Goal: Task Accomplishment & Management: Manage account settings

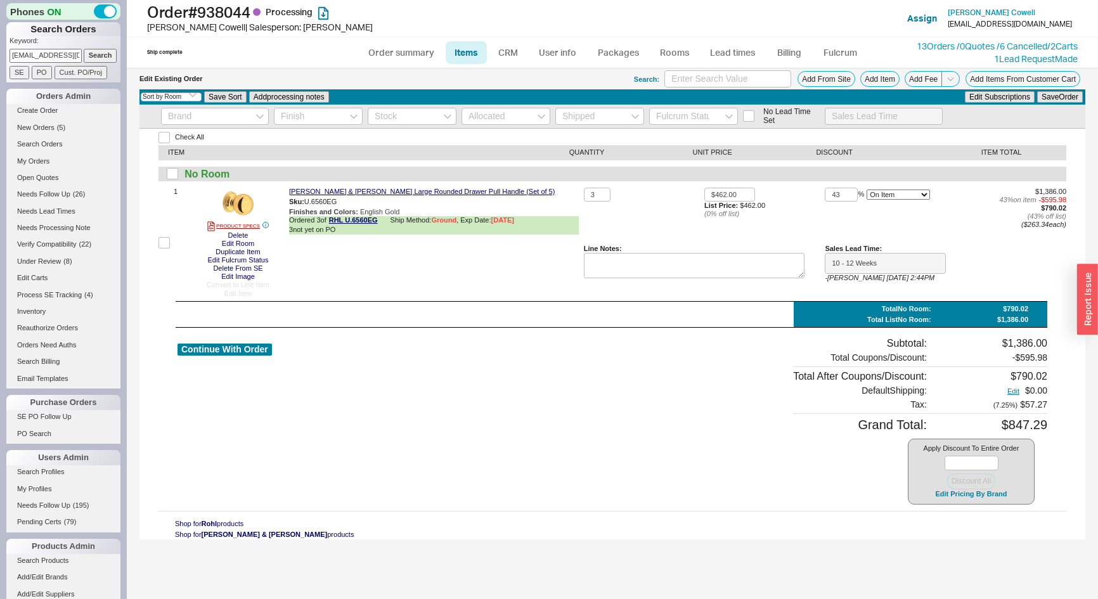
select select "3"
click at [468, 191] on button "800-777-9762" at bounding box center [475, 195] width 67 height 13
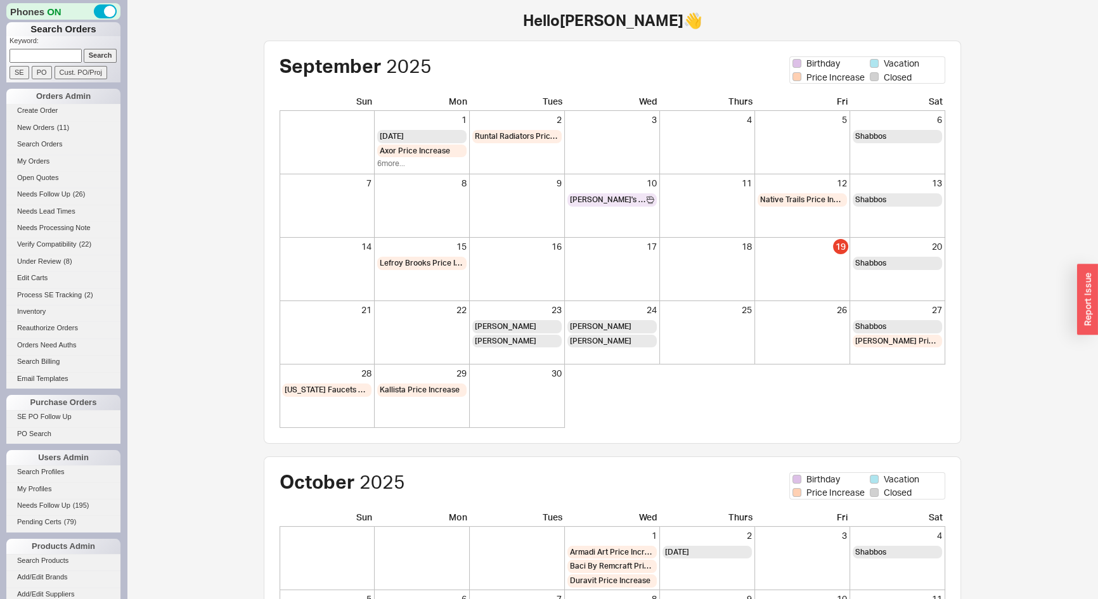
paste input "[PERSON_NAME][EMAIL_ADDRESS][DOMAIN_NAME]"
type input "[PERSON_NAME][EMAIL_ADDRESS][DOMAIN_NAME]"
click at [96, 53] on input "Search" at bounding box center [101, 55] width 34 height 13
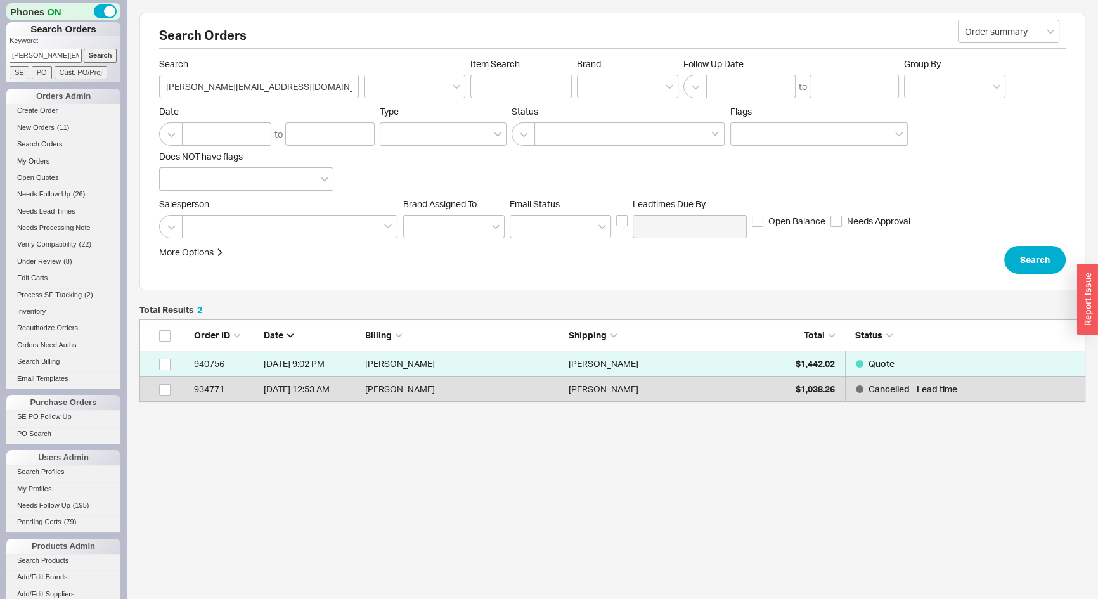
scroll to position [74, 937]
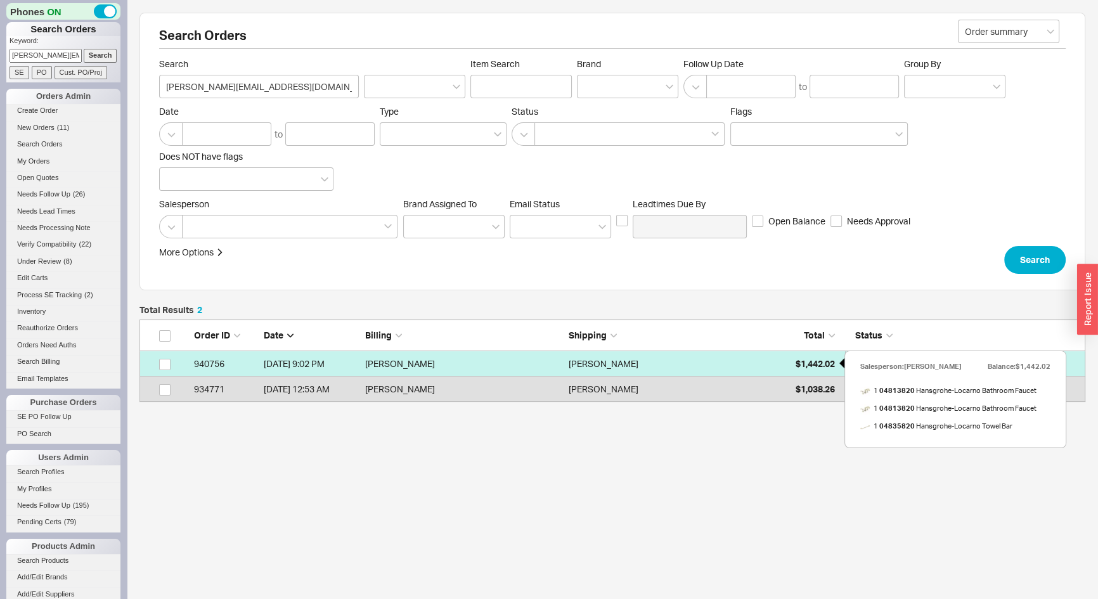
click at [818, 361] on span "$1,442.02" at bounding box center [815, 363] width 39 height 11
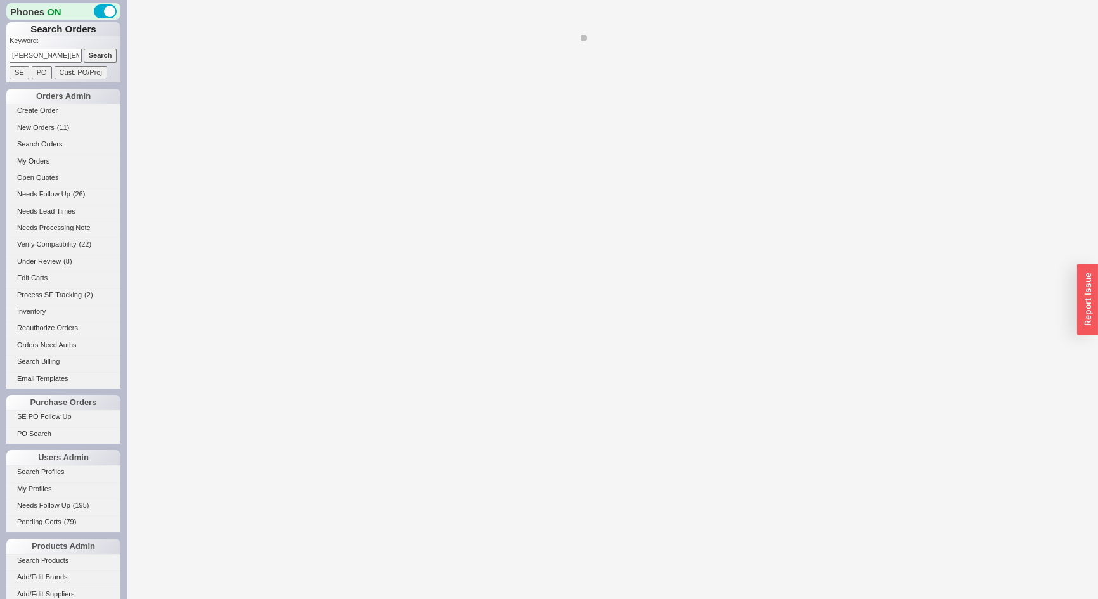
select select "*"
select select "3"
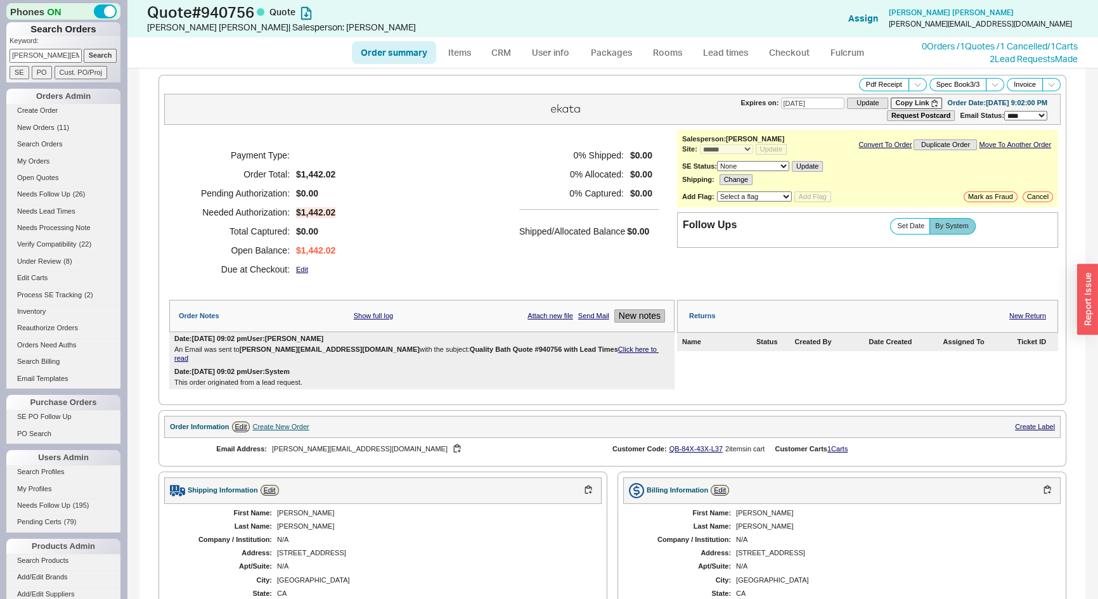
click at [634, 315] on button "New notes" at bounding box center [639, 315] width 51 height 13
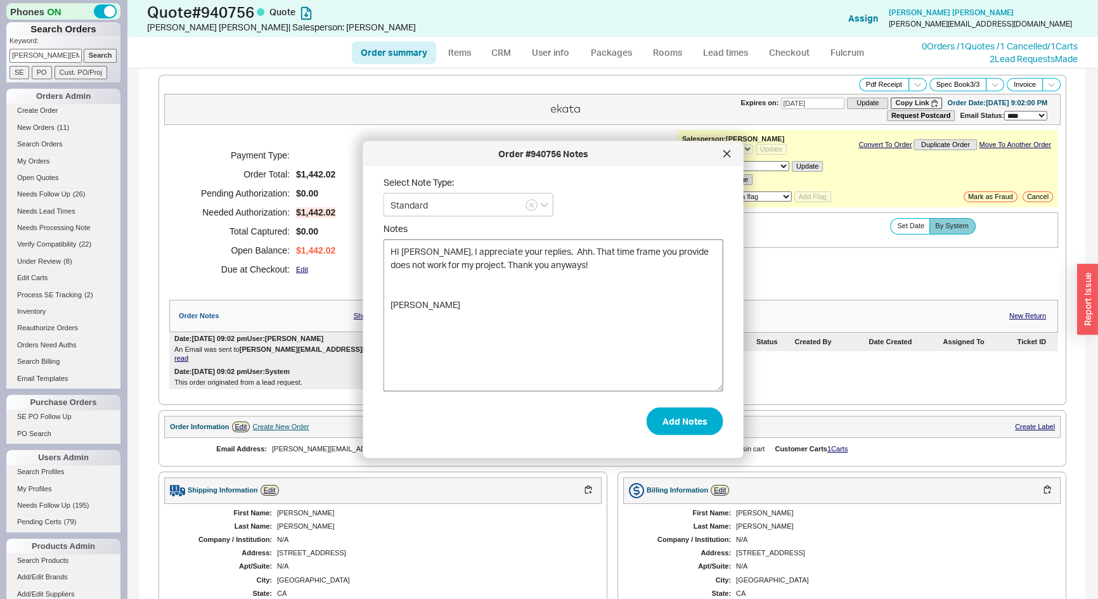
click at [387, 304] on textarea "HI Josh, I appreciate your replies. Ahh. That time frame you provide does not w…" at bounding box center [553, 316] width 340 height 152
type textarea "HI Josh, I appreciate your replies. Ahh. That time frame you provide does not w…"
drag, startPoint x: 666, startPoint y: 426, endPoint x: 784, endPoint y: 342, distance: 145.5
click at [666, 426] on button "Add Notes" at bounding box center [685, 421] width 77 height 28
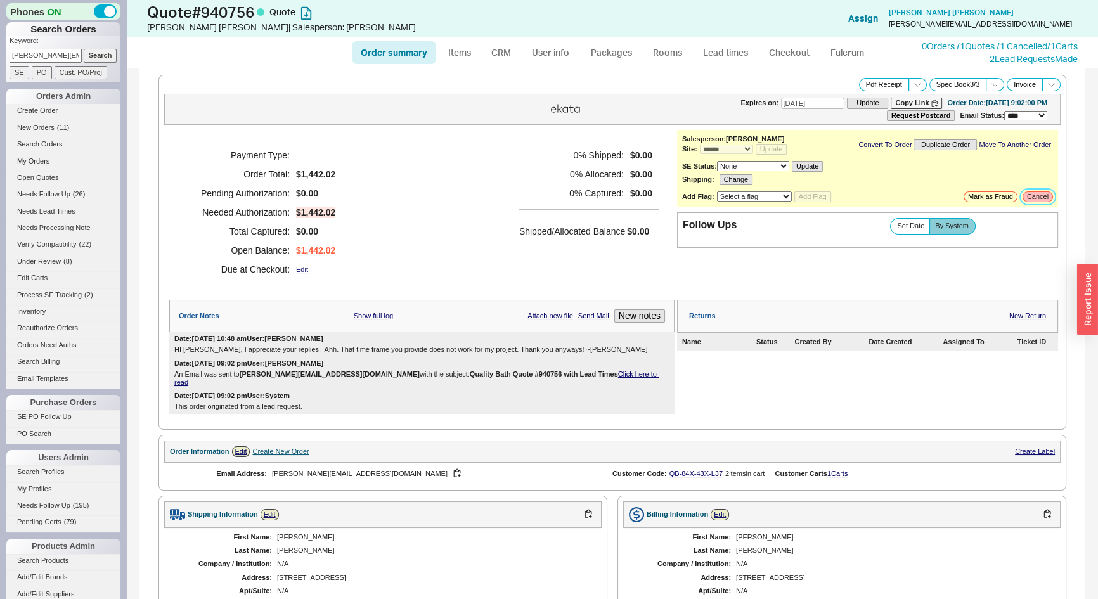
click at [1027, 198] on button "Cancel" at bounding box center [1037, 196] width 30 height 11
select select "LOW"
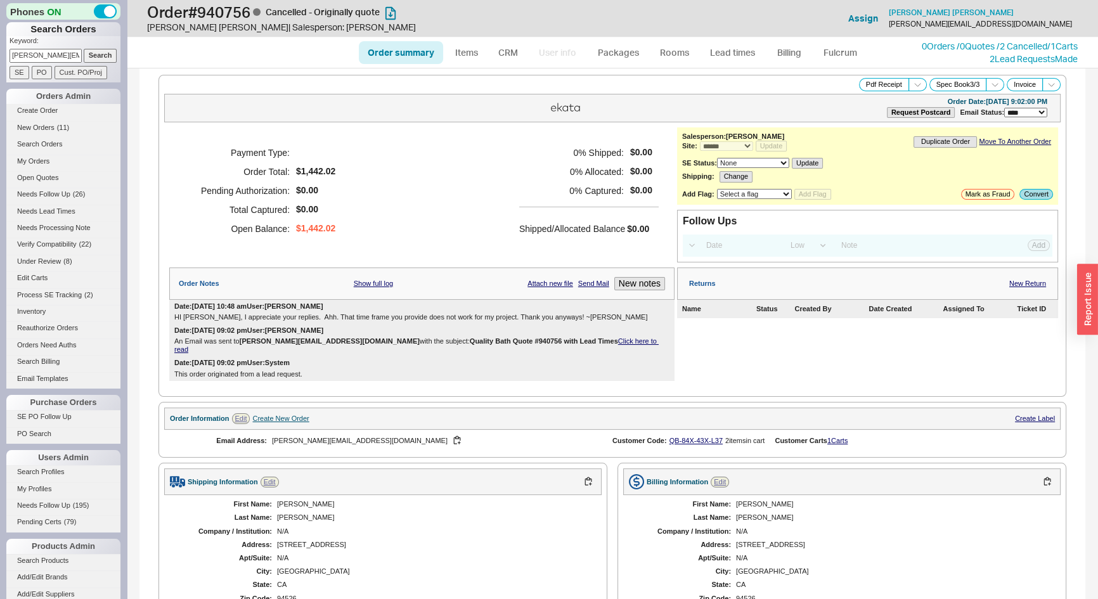
click at [44, 51] on input "yancich@sbcglobal.net" at bounding box center [46, 55] width 72 height 13
type input "[PERSON_NAME][EMAIL_ADDRESS][DOMAIN_NAME]"
click at [95, 48] on p "Keyword:" at bounding box center [65, 42] width 111 height 13
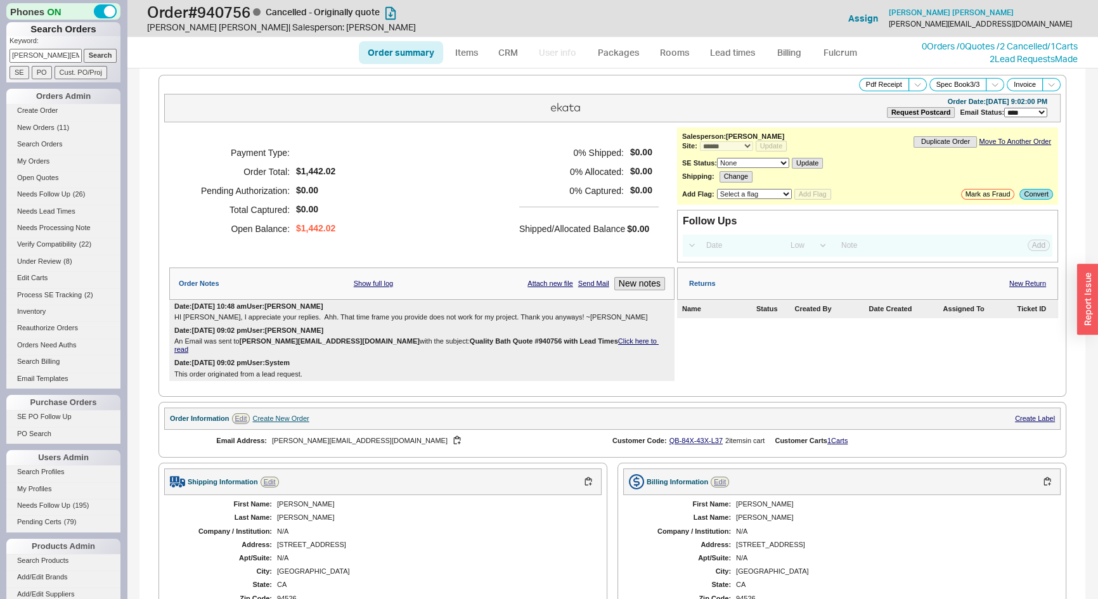
click at [95, 51] on input "Search" at bounding box center [101, 55] width 34 height 13
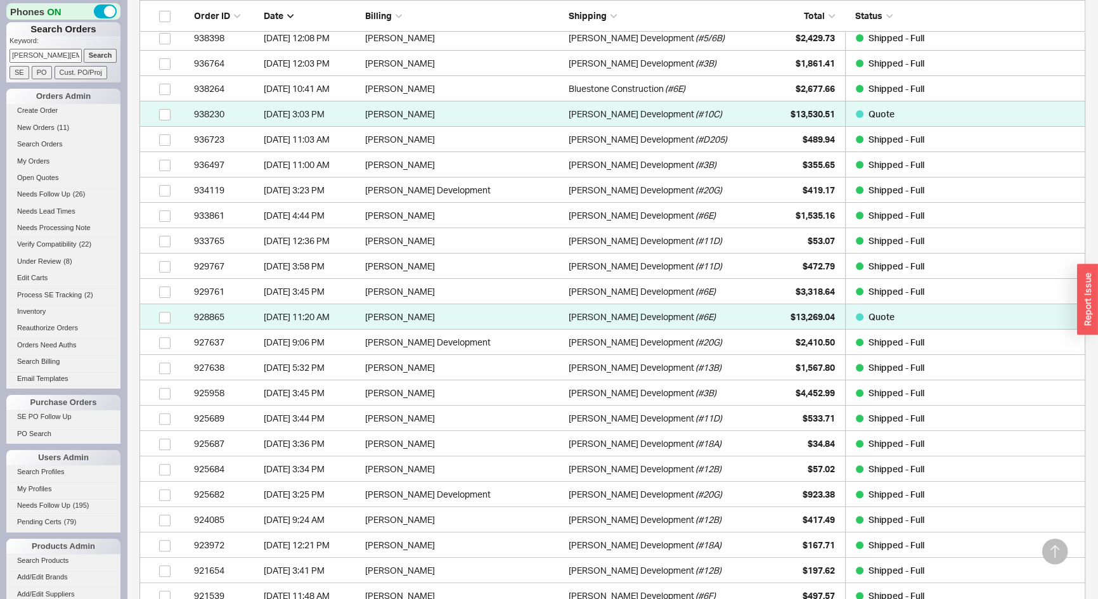
scroll to position [461, 0]
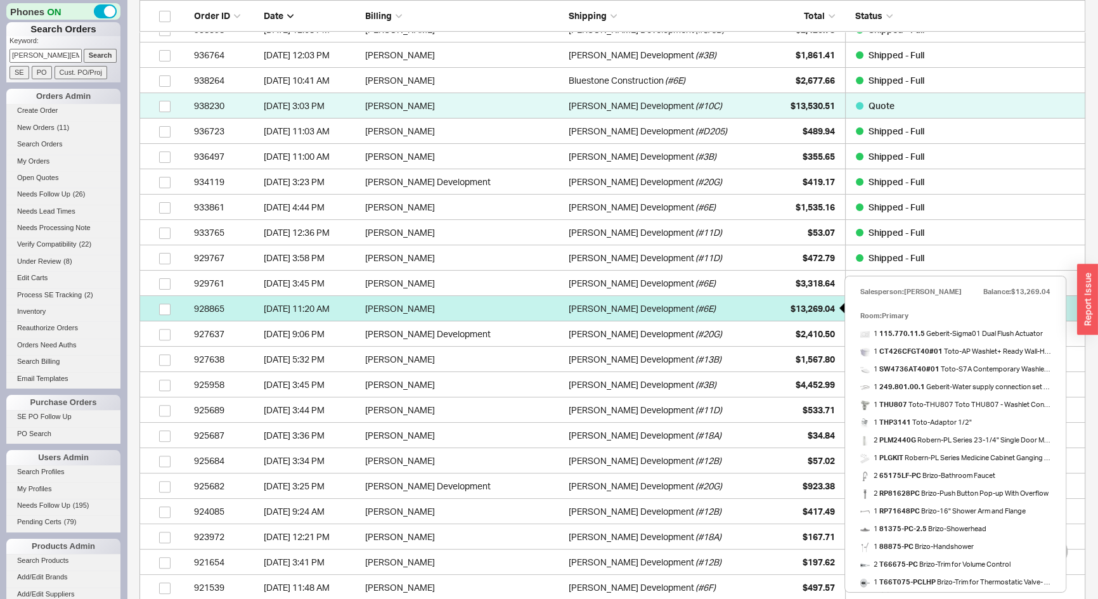
click at [790, 307] on span "$13,269.04" at bounding box center [812, 308] width 44 height 11
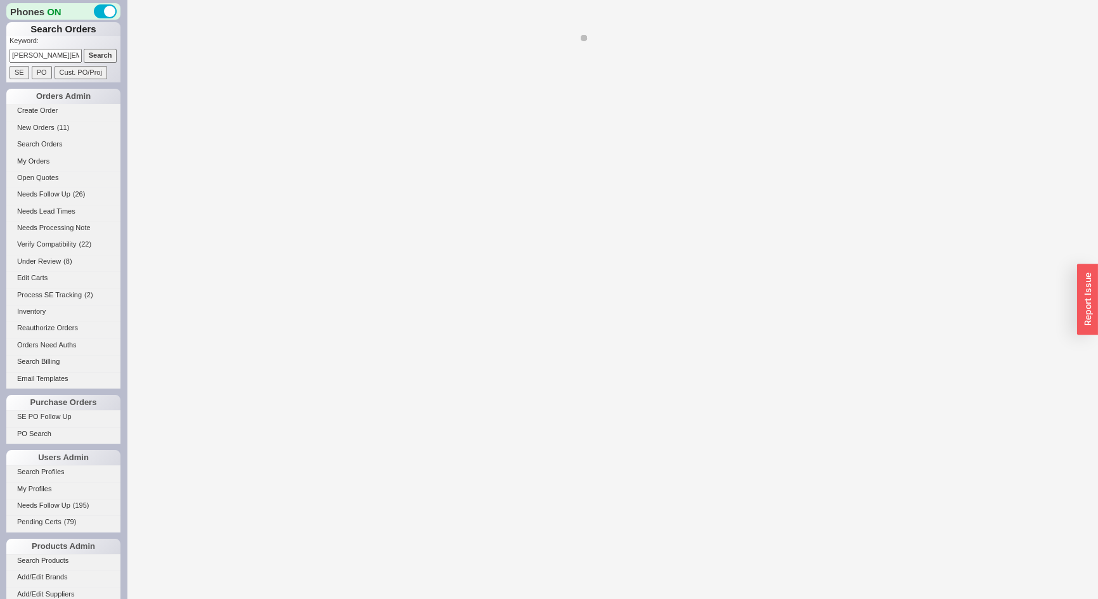
select select "*"
select select "LOW"
select select "3"
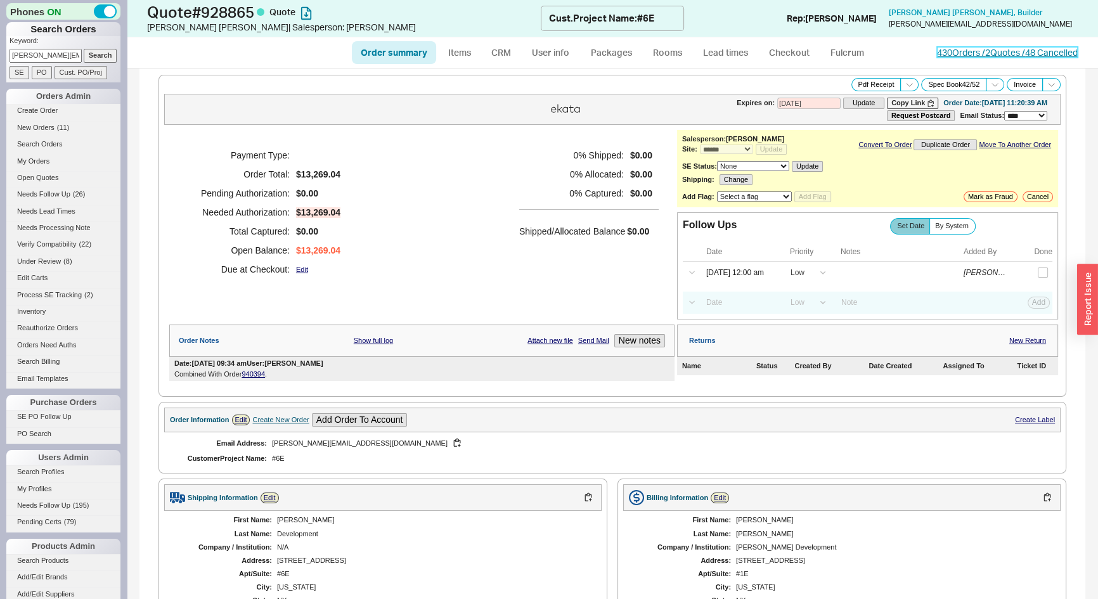
click at [943, 54] on link "430 Orders / 2 Quotes / 48 Cancelled" at bounding box center [1007, 52] width 141 height 11
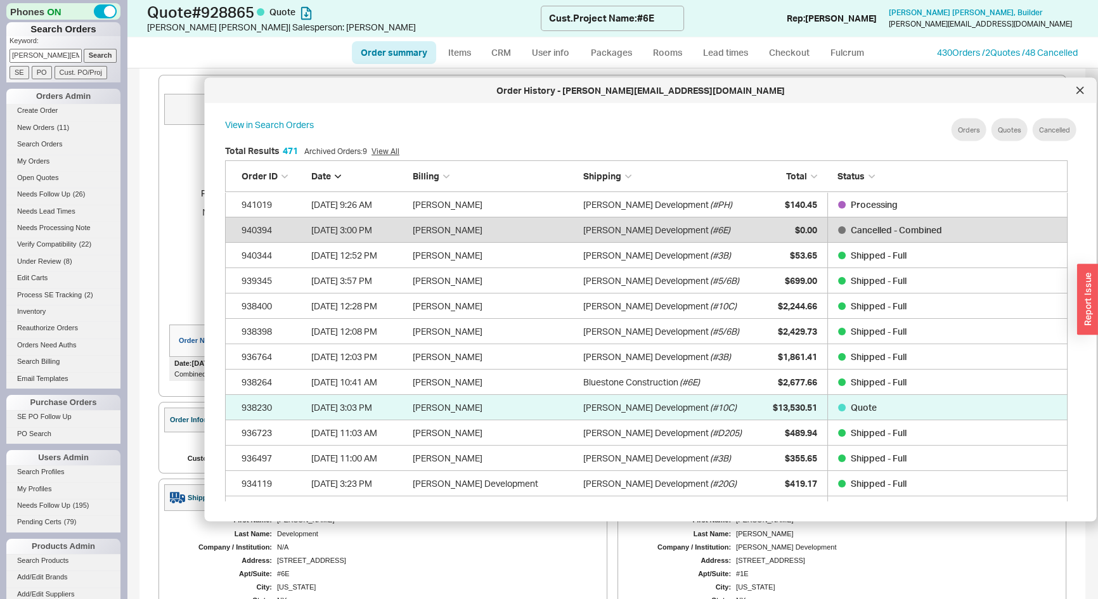
drag, startPoint x: 903, startPoint y: 213, endPoint x: 1097, endPoint y: 181, distance: 197.3
click at [1097, 181] on html "Phones ON Search Orders Keyword: emily@jdcny.com Search SE PO Cust. PO/Proj Ord…" at bounding box center [549, 299] width 1098 height 599
click at [1085, 89] on div at bounding box center [1080, 91] width 20 height 20
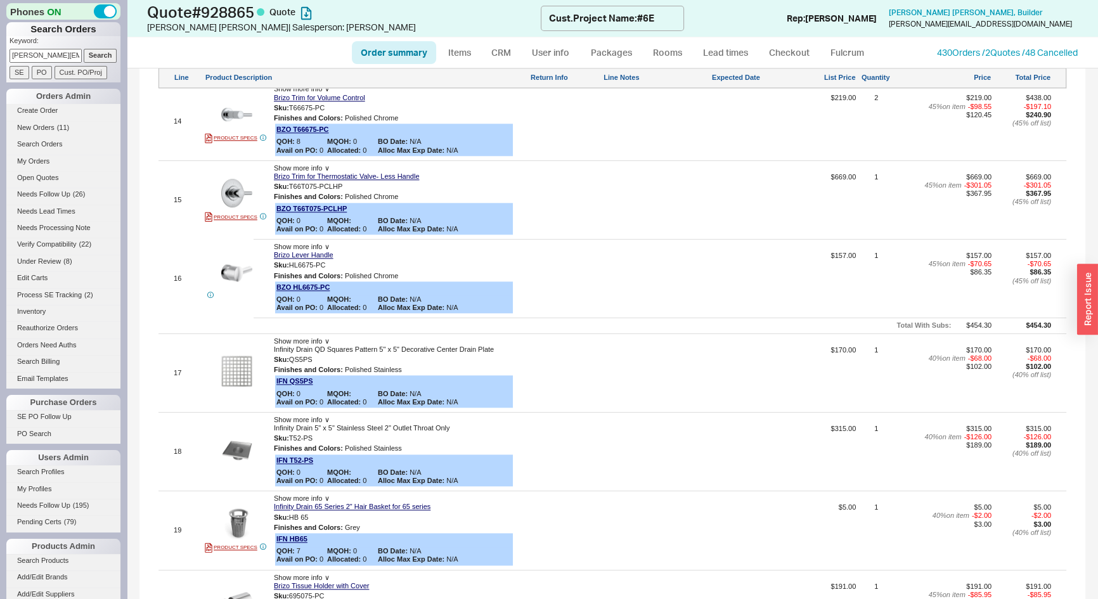
scroll to position [1786, 0]
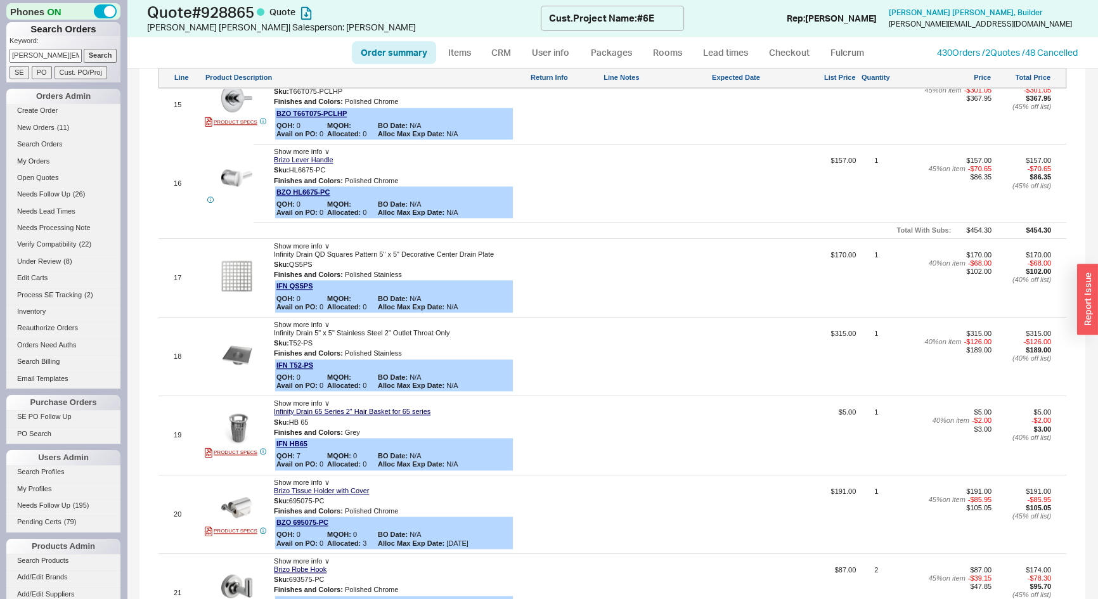
click at [654, 348] on div at bounding box center [656, 361] width 106 height 63
type textarea "Please drop ship this item"
click at [607, 355] on button "SAVE" at bounding box center [616, 357] width 27 height 11
click at [326, 340] on button "button" at bounding box center [321, 343] width 15 height 12
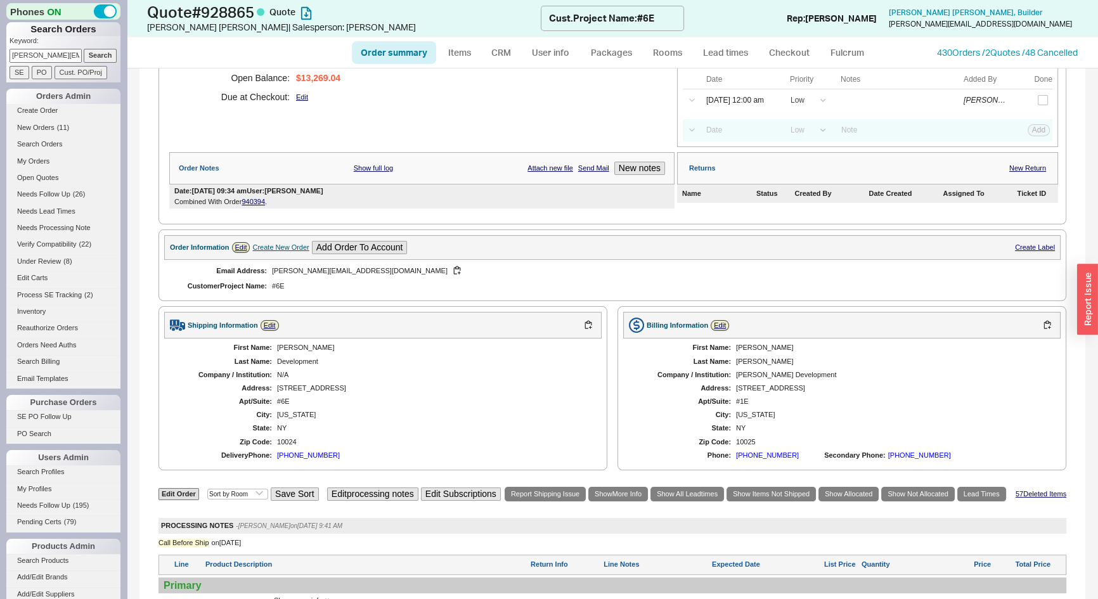
scroll to position [403, 0]
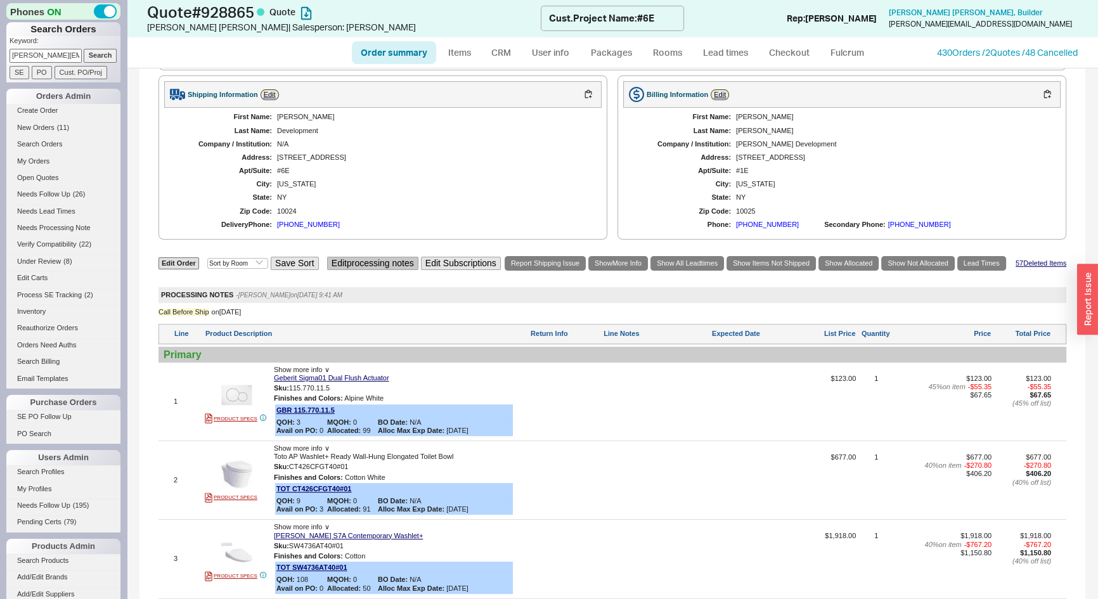
click at [347, 263] on button "Edit processing notes" at bounding box center [372, 263] width 91 height 13
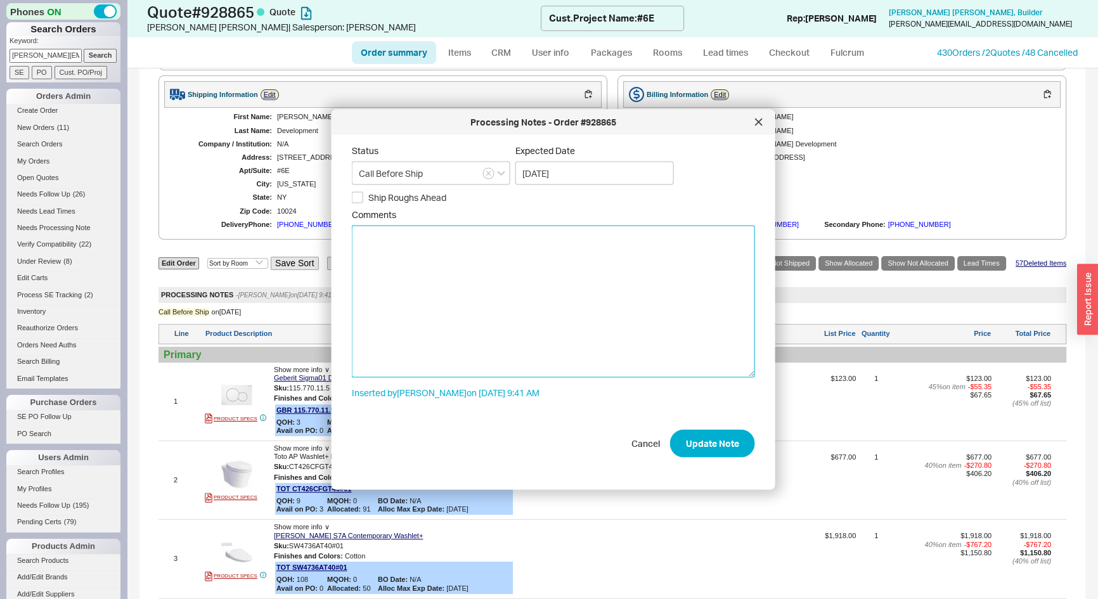
click at [425, 238] on textarea "Comments" at bounding box center [553, 301] width 403 height 152
paste textarea "T52-PS"
drag, startPoint x: 387, startPoint y: 238, endPoint x: 390, endPoint y: 245, distance: 8.0
click at [387, 238] on textarea "Please drop the Infinity Drain T52-PS" at bounding box center [553, 301] width 403 height 152
type textarea "Please just drop the Infinity Drain T52-PS"
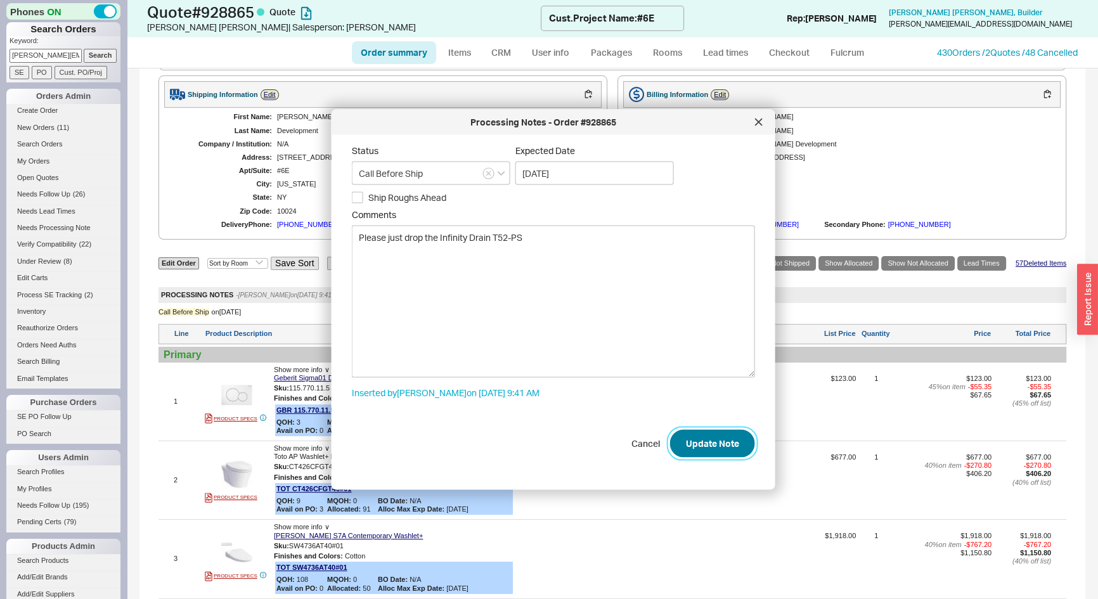
click at [733, 447] on button "Update Note" at bounding box center [712, 443] width 85 height 28
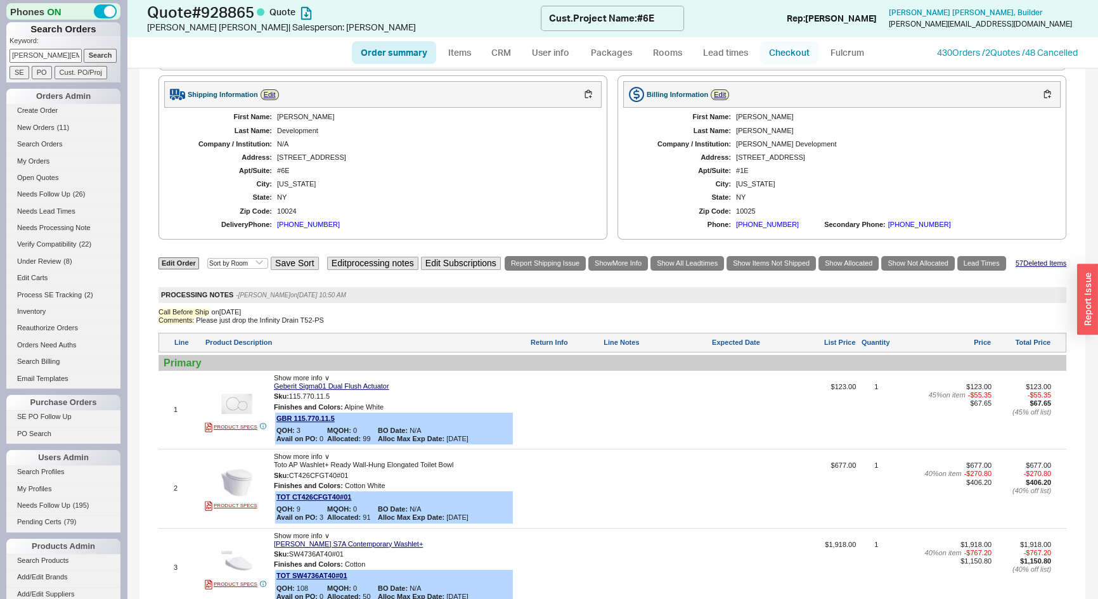
click at [797, 51] on link "Checkout" at bounding box center [789, 52] width 58 height 23
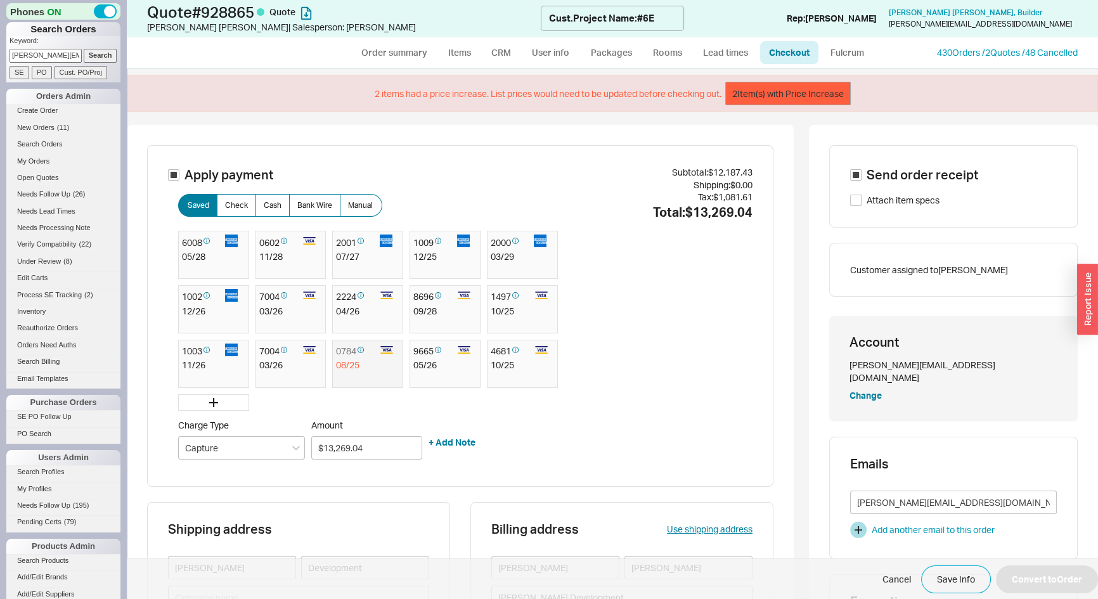
click at [801, 97] on button "2 Item(s) with Price Increase" at bounding box center [788, 94] width 126 height 24
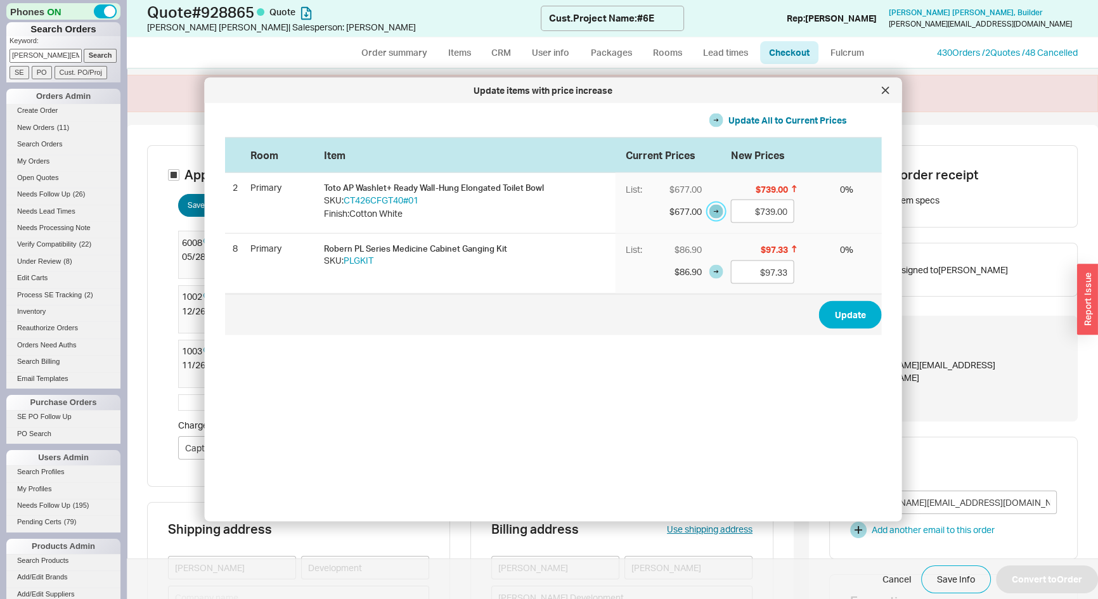
click at [709, 212] on button "button" at bounding box center [716, 211] width 14 height 14
type input "$677.00"
click at [709, 271] on button "button" at bounding box center [716, 272] width 14 height 14
type input "$86.90"
click at [843, 323] on button "Update" at bounding box center [850, 314] width 63 height 28
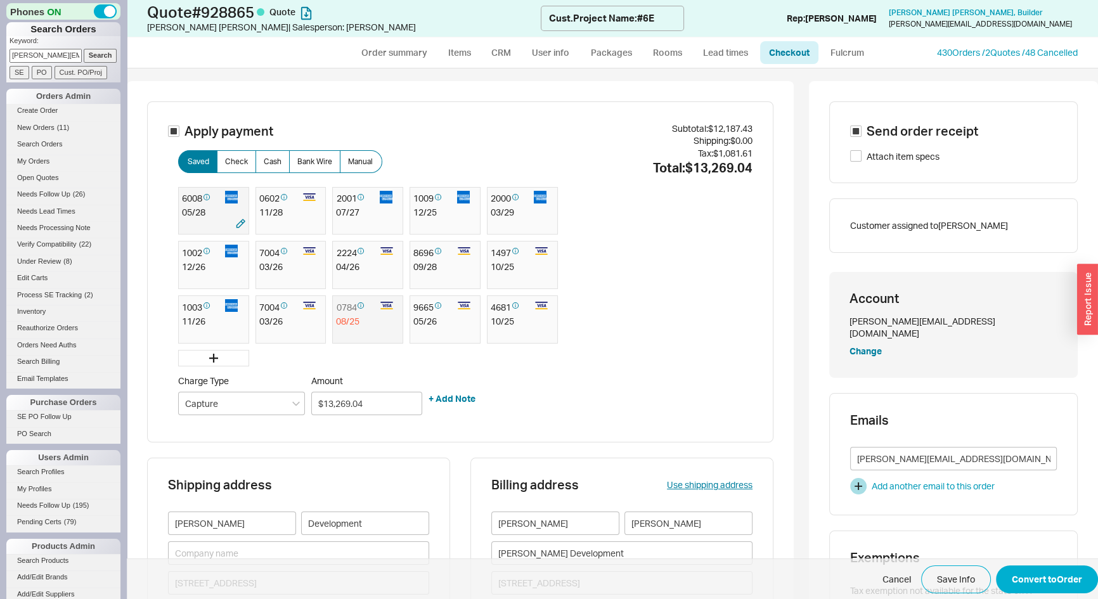
click at [201, 219] on div at bounding box center [203, 225] width 42 height 13
click at [1066, 579] on button "Convert to Order" at bounding box center [1047, 579] width 102 height 28
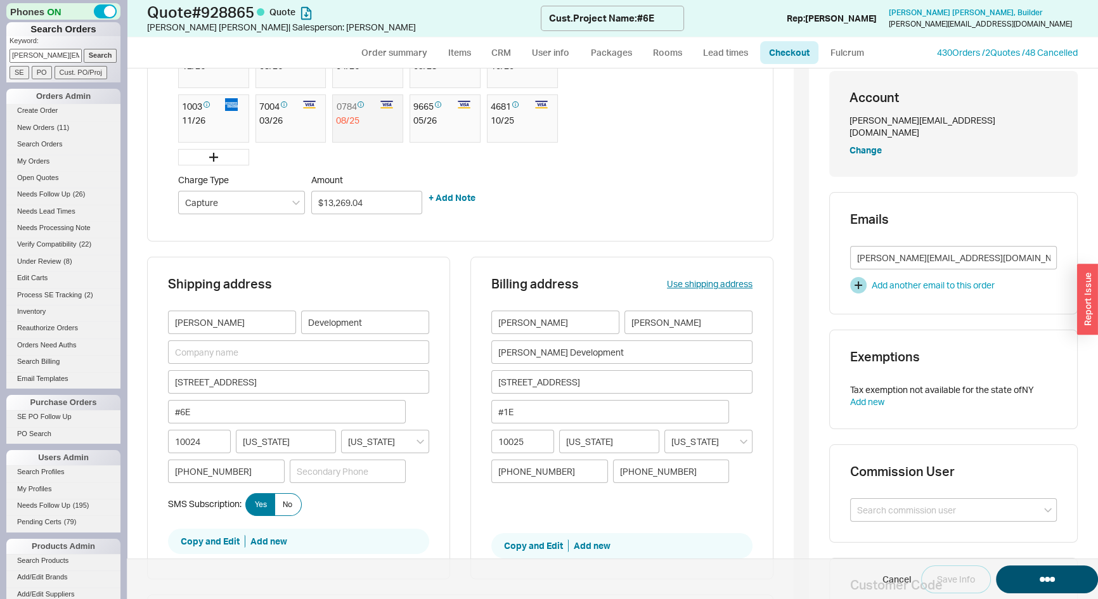
scroll to position [345, 0]
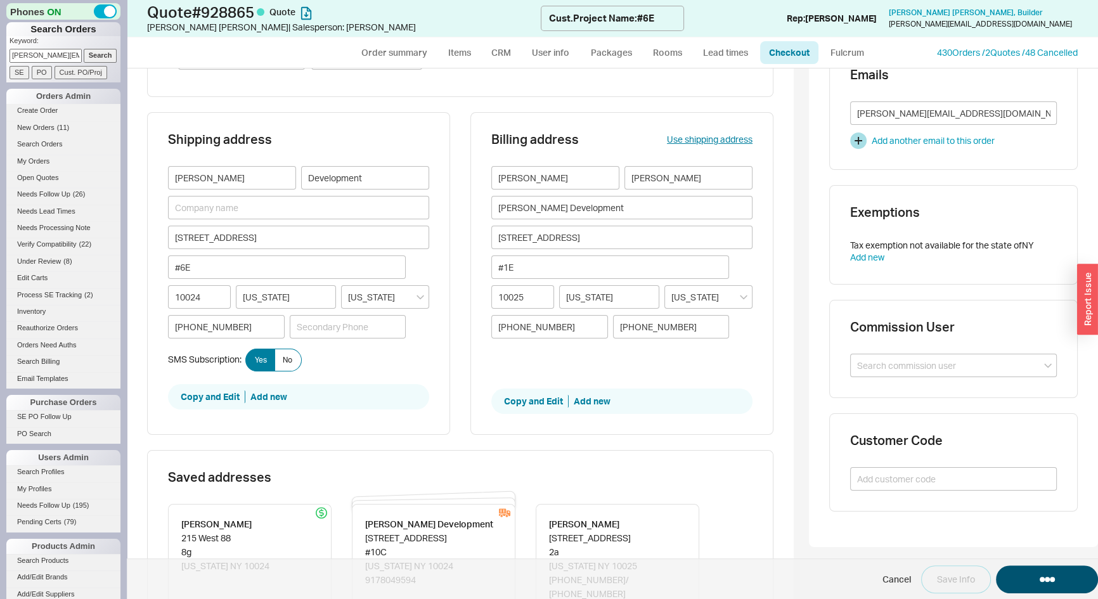
select select "*"
select select "LOW"
select select "3"
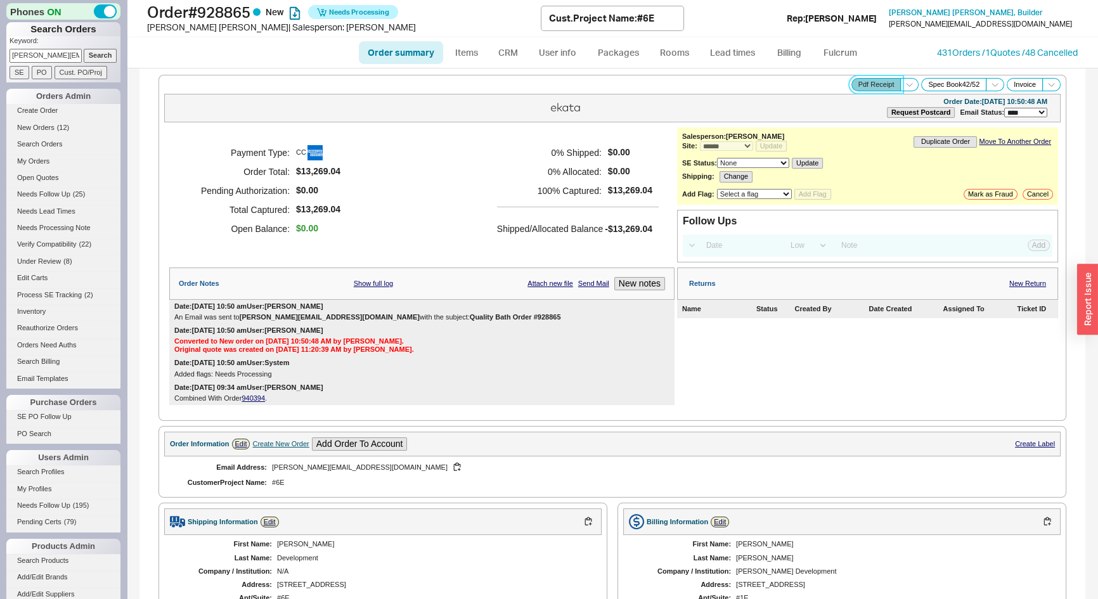
click at [879, 81] on button "Pdf Receipt" at bounding box center [876, 84] width 50 height 13
click at [448, 192] on div "Payment Type: CC Order Total: $13,269.04 Pending Authorization: $0.00 Total Cap…" at bounding box center [421, 190] width 505 height 127
click at [956, 52] on link "431 Orders / 1 Quotes / 48 Cancelled" at bounding box center [1007, 52] width 141 height 11
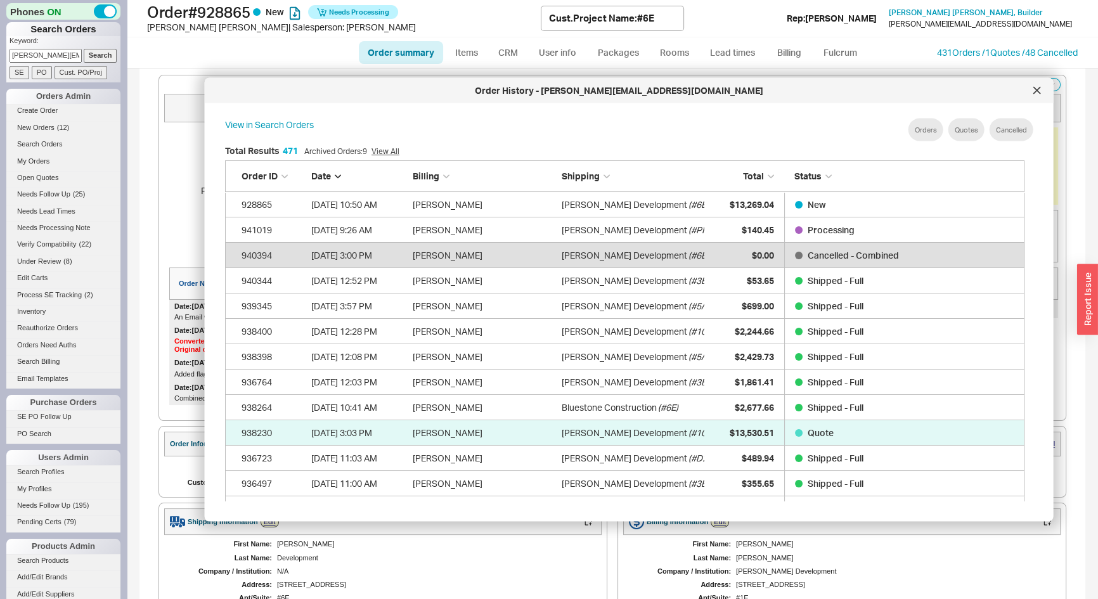
scroll to position [11965, 818]
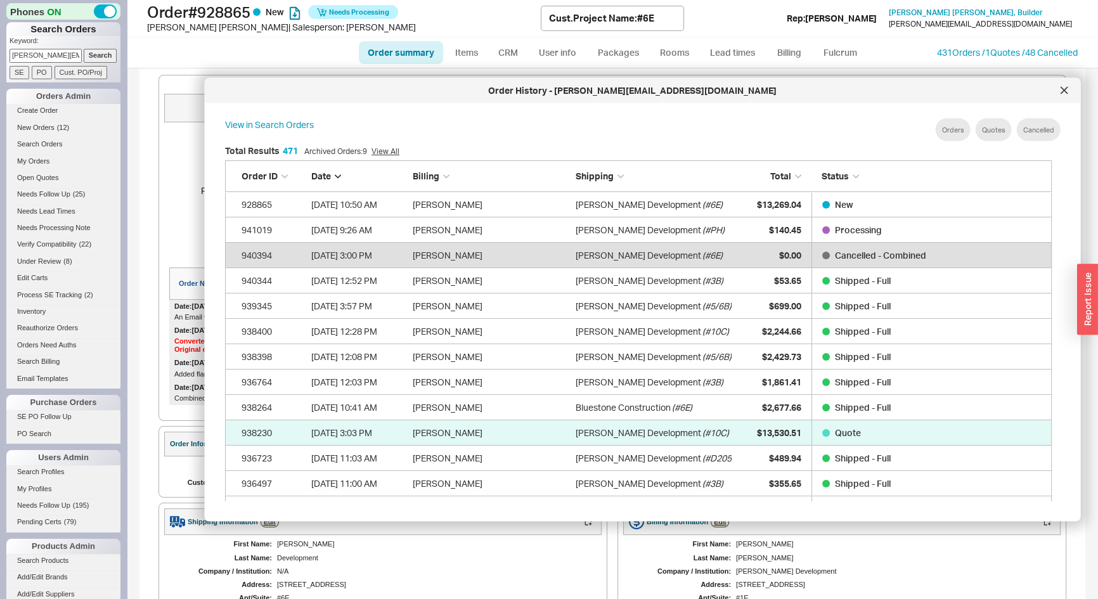
drag, startPoint x: 1027, startPoint y: 271, endPoint x: 1083, endPoint y: 260, distance: 57.6
click at [1083, 260] on body "Phones ON Search Orders Keyword: emily@jdcny.com Search SE PO Cust. PO/Proj Ord…" at bounding box center [549, 299] width 1098 height 599
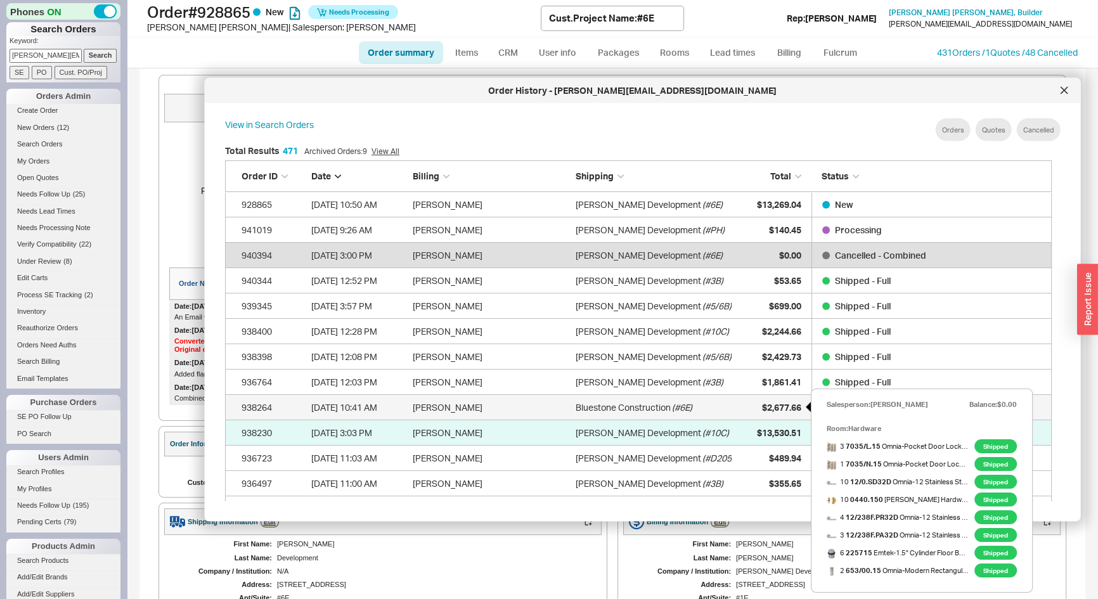
click at [782, 403] on span "$2,677.66" at bounding box center [781, 406] width 39 height 11
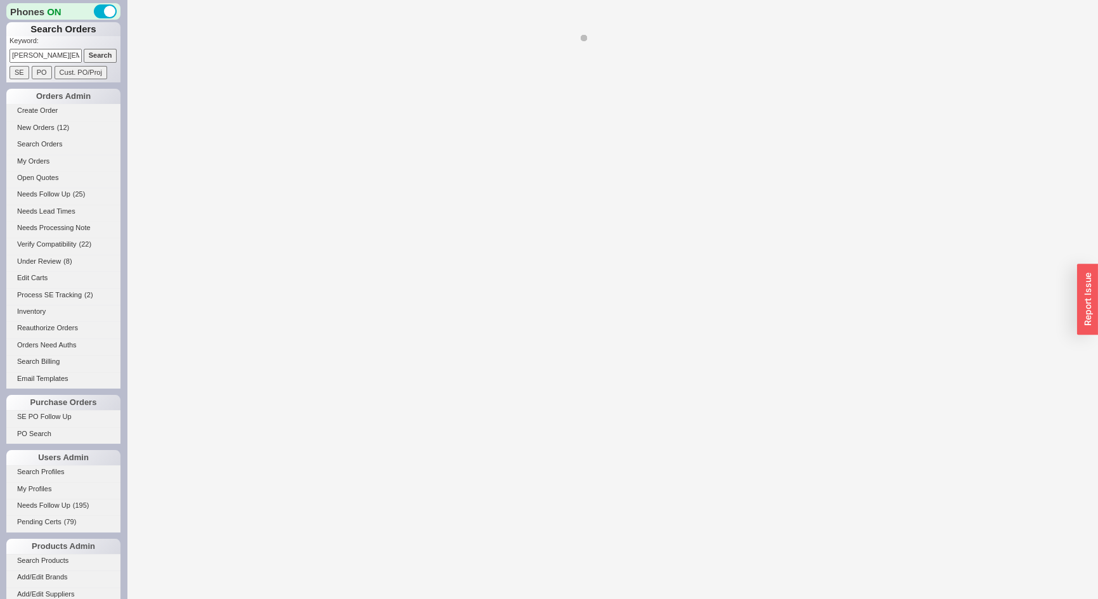
select select "*"
select select "LOW"
select select "3"
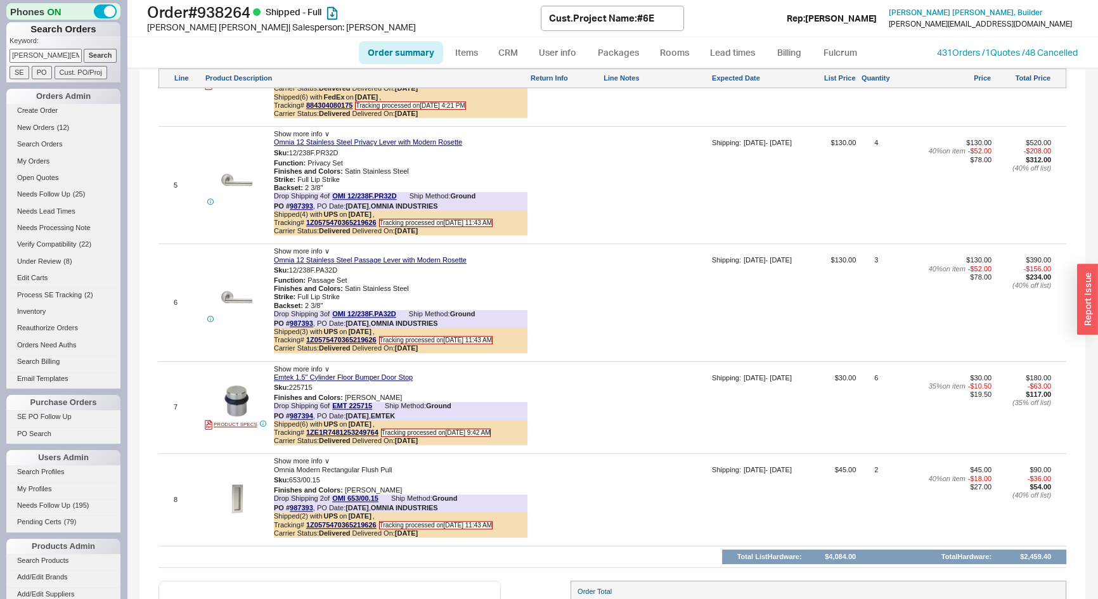
scroll to position [1210, 0]
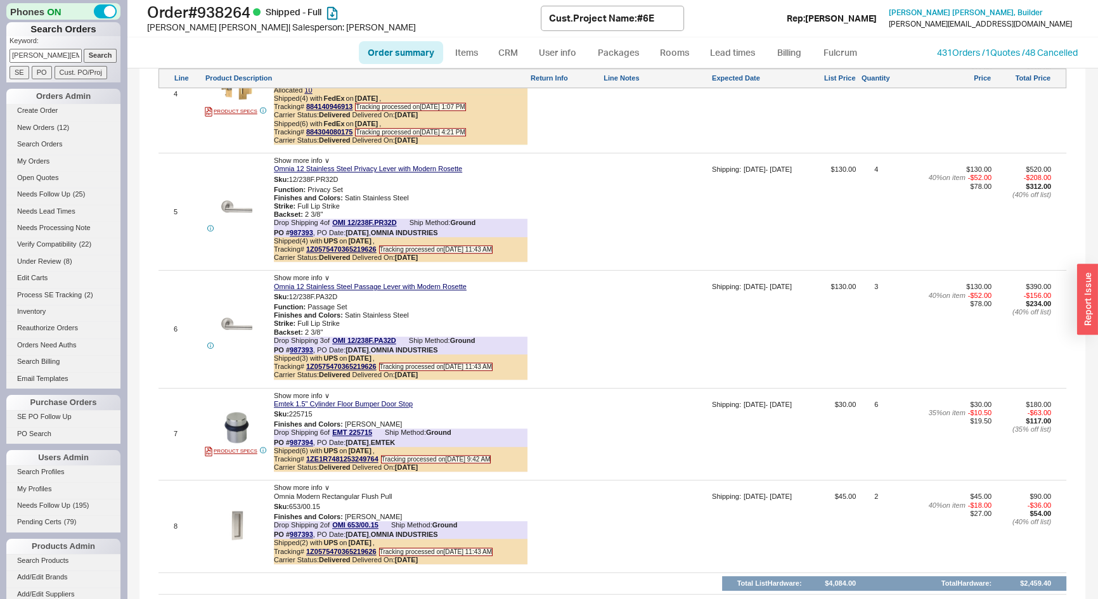
click at [55, 56] on input "emily@jdcny.com" at bounding box center [46, 55] width 72 height 13
click at [55, 55] on input "emily@jdcny.com" at bounding box center [46, 55] width 72 height 13
type input "#6E"
click at [84, 49] on input "Search" at bounding box center [101, 55] width 34 height 13
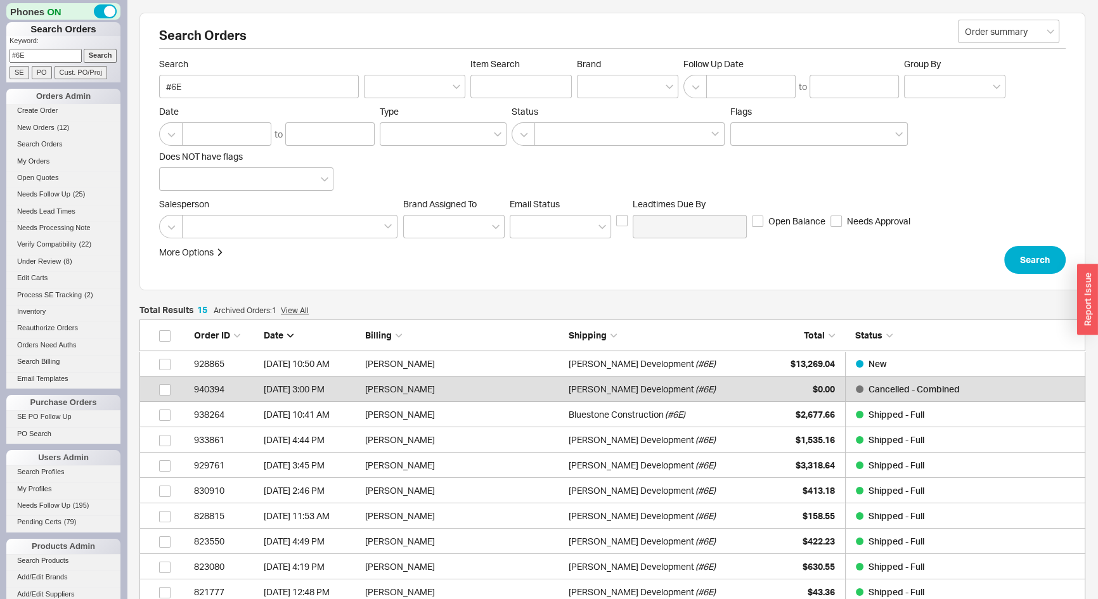
scroll to position [403, 937]
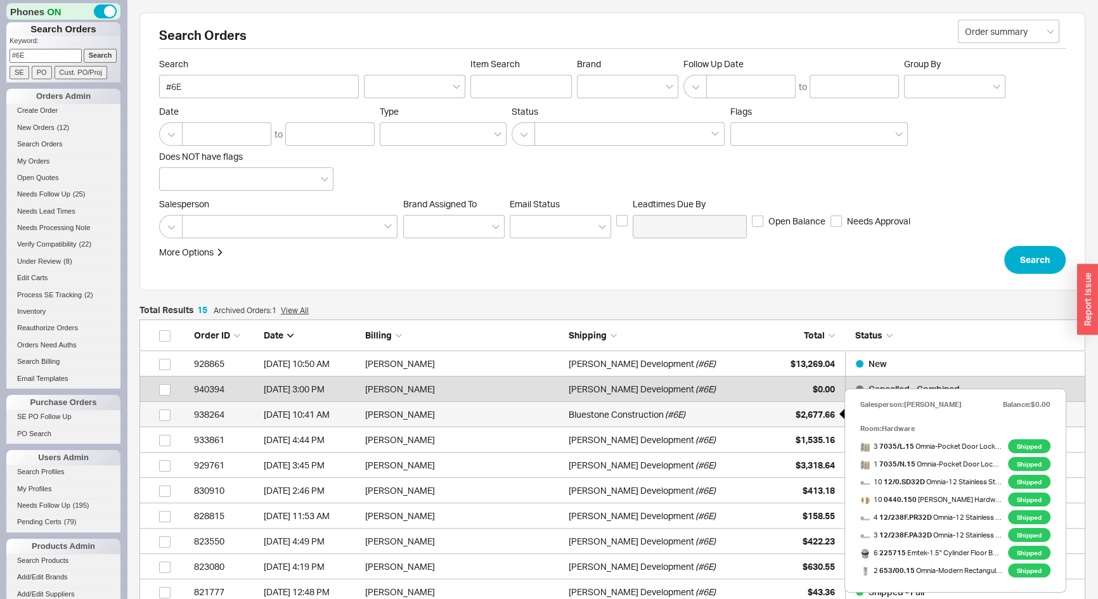
click at [796, 409] on span "$2,677.66" at bounding box center [815, 414] width 39 height 11
select select "*"
select select "LOW"
select select "3"
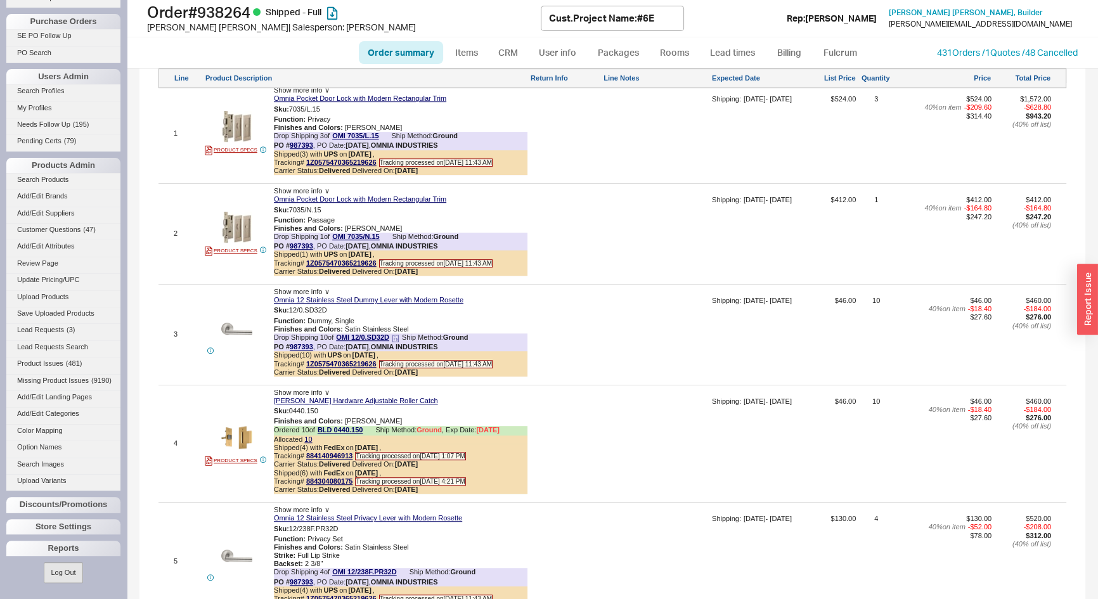
scroll to position [979, 0]
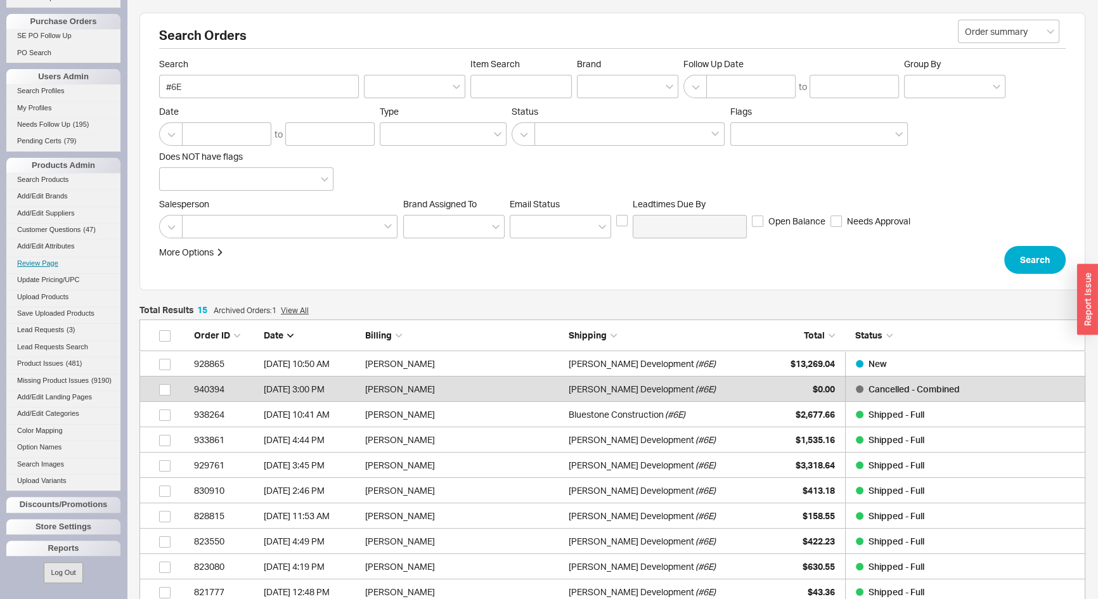
scroll to position [403, 937]
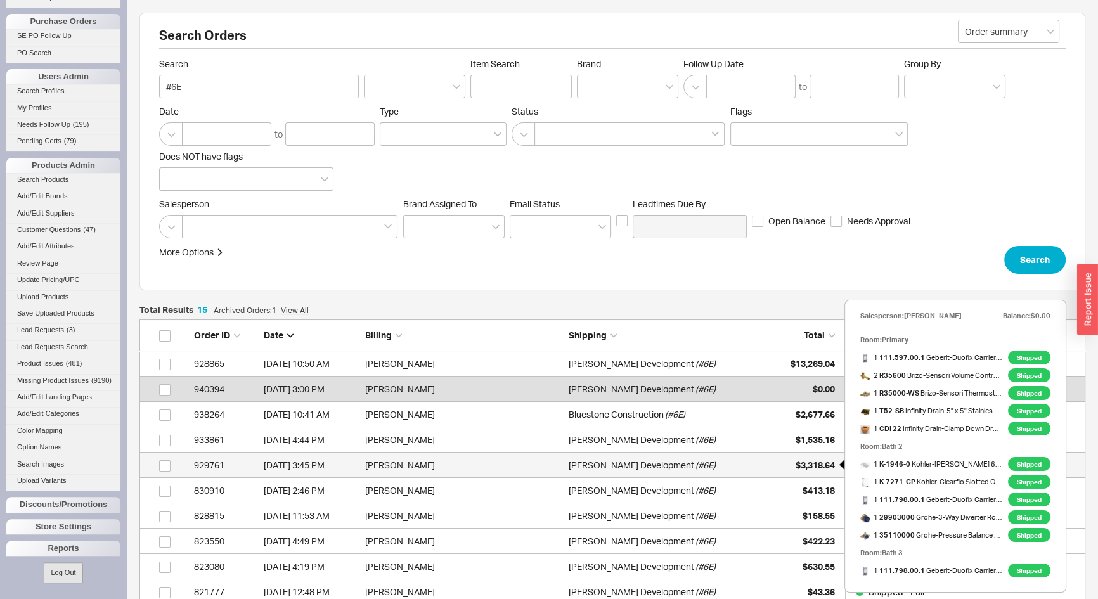
click at [802, 454] on div "$3,318.64" at bounding box center [802, 465] width 63 height 25
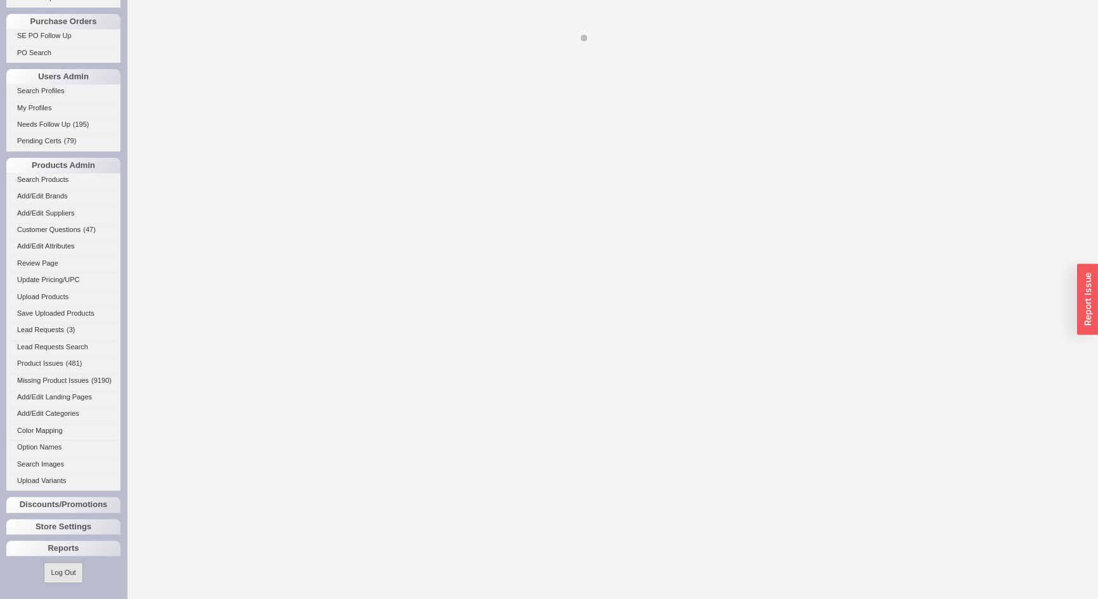
select select "*"
select select "LOW"
select select "3"
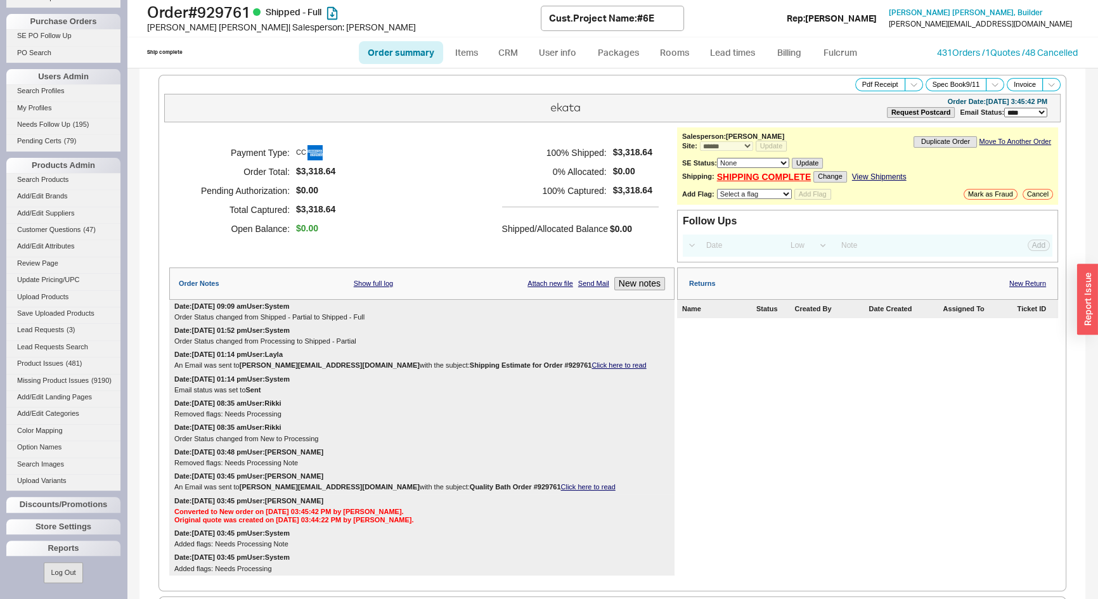
click at [1025, 273] on div "Returns New Return" at bounding box center [867, 283] width 381 height 32
click at [1024, 280] on link "New Return" at bounding box center [1027, 284] width 37 height 8
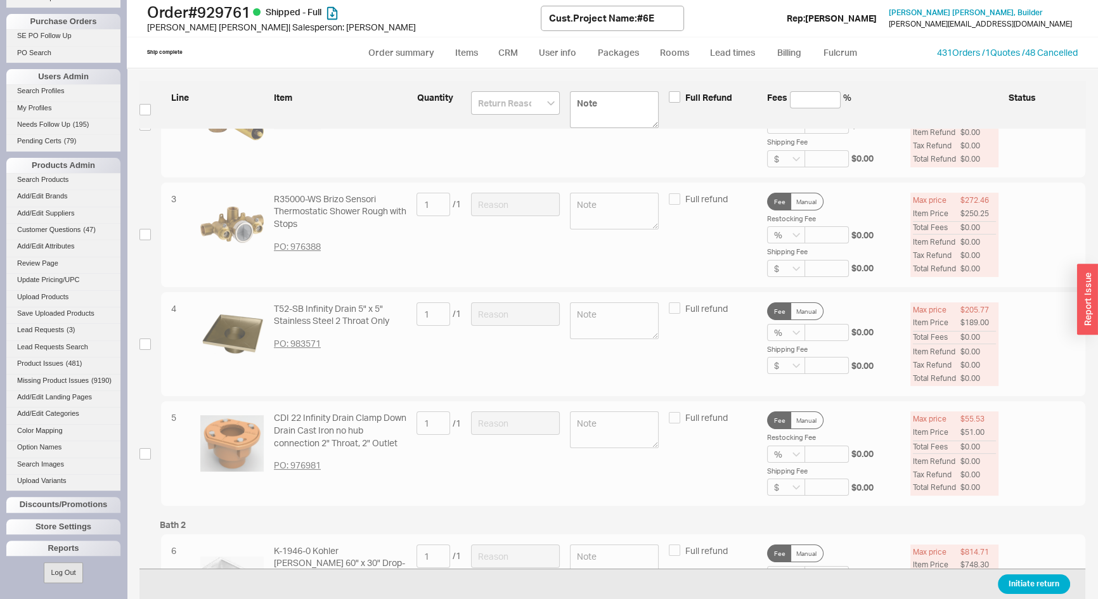
scroll to position [288, 0]
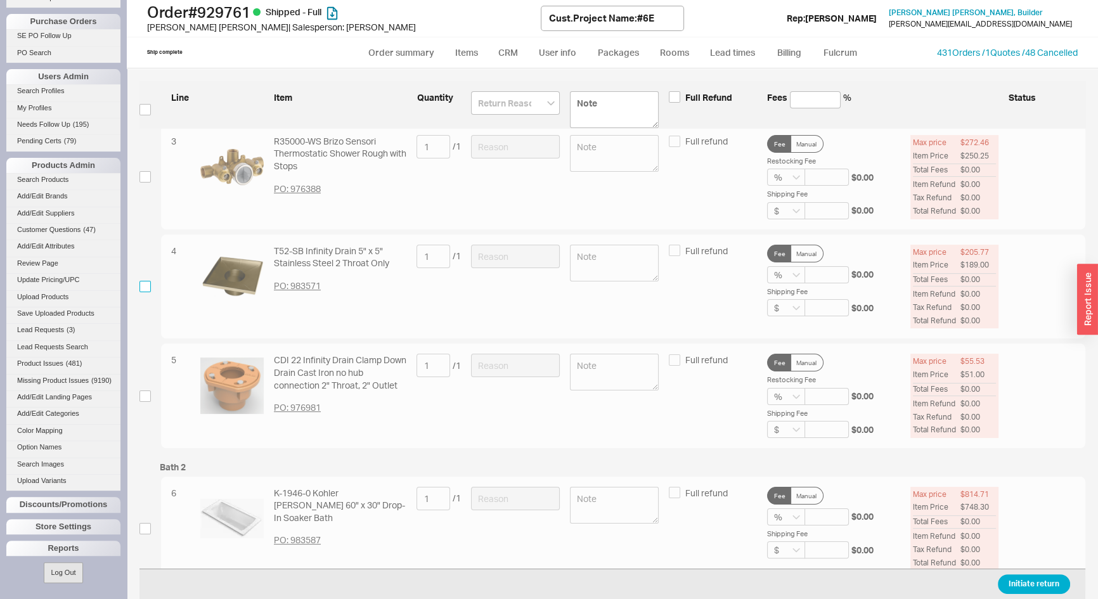
click at [142, 283] on input "checkbox" at bounding box center [144, 286] width 11 height 11
checkbox input "true"
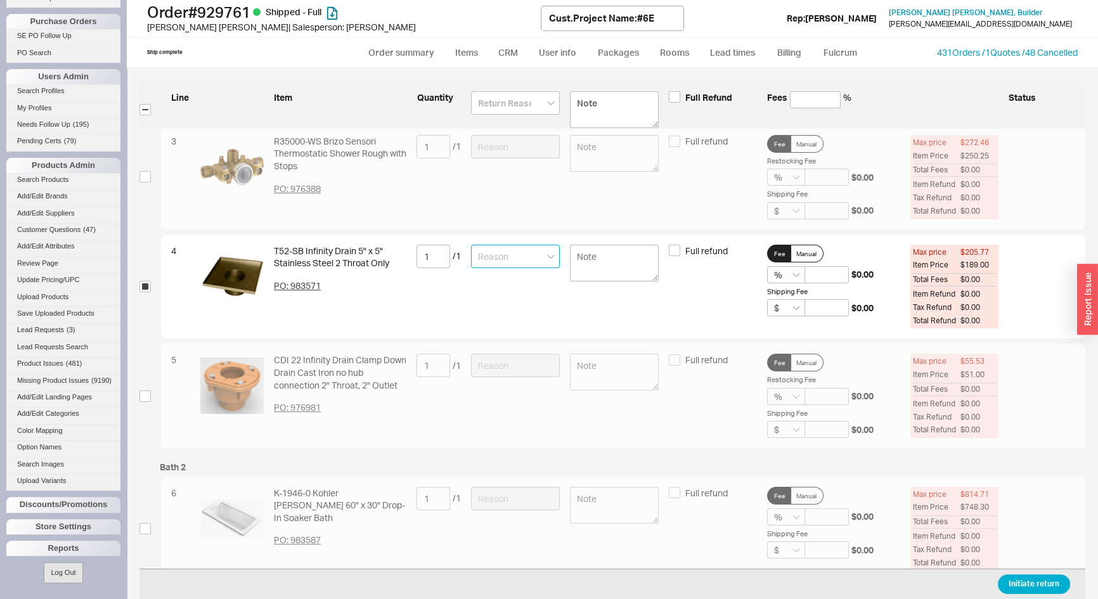
click at [509, 259] on input at bounding box center [515, 256] width 89 height 23
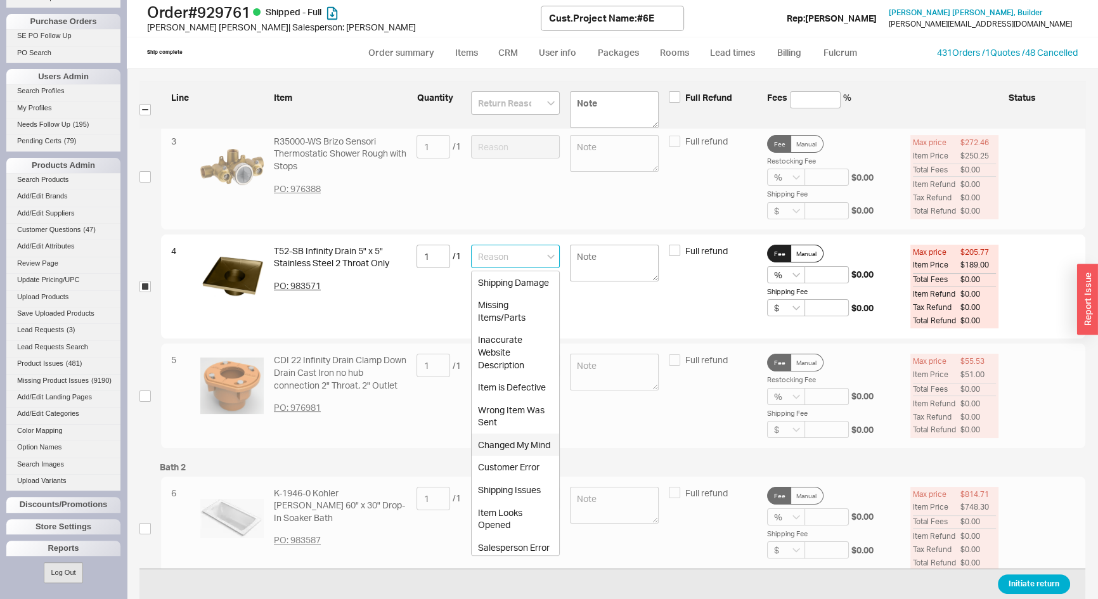
drag, startPoint x: 508, startPoint y: 475, endPoint x: 572, endPoint y: 337, distance: 152.3
click at [509, 456] on div "Changed My Mind" at bounding box center [515, 445] width 87 height 23
type input "Changed My Mind"
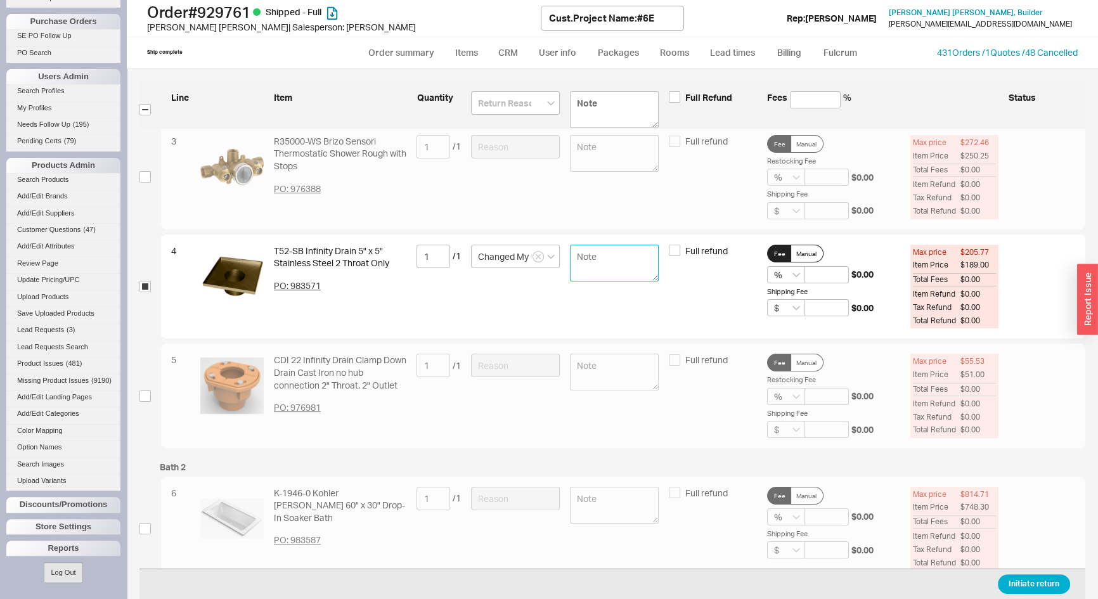
click at [585, 261] on textarea at bounding box center [614, 263] width 89 height 37
type textarea "Customer reordered replacement finish on order # 928865"
click at [669, 247] on input "Full refund" at bounding box center [674, 250] width 11 height 11
checkbox input "true"
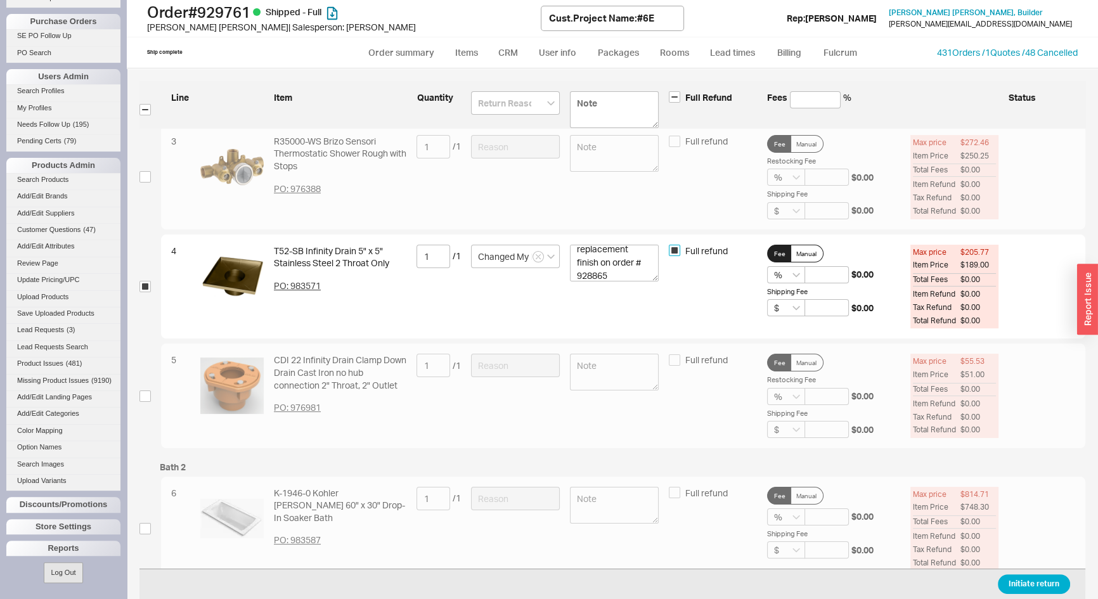
checkbox input "true"
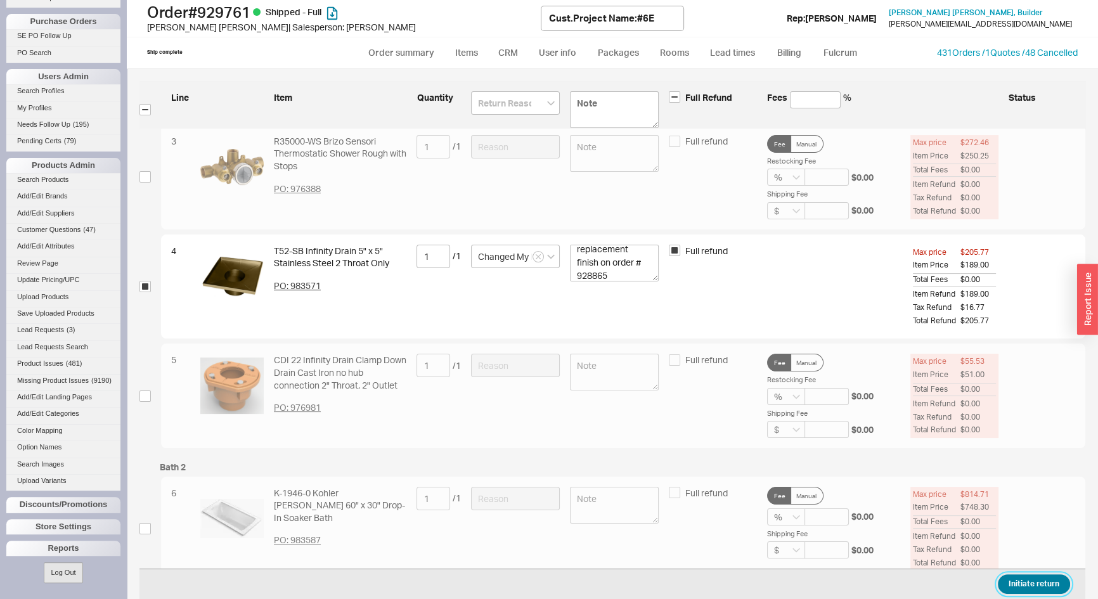
click at [1025, 583] on button "Initiate return" at bounding box center [1034, 584] width 72 height 20
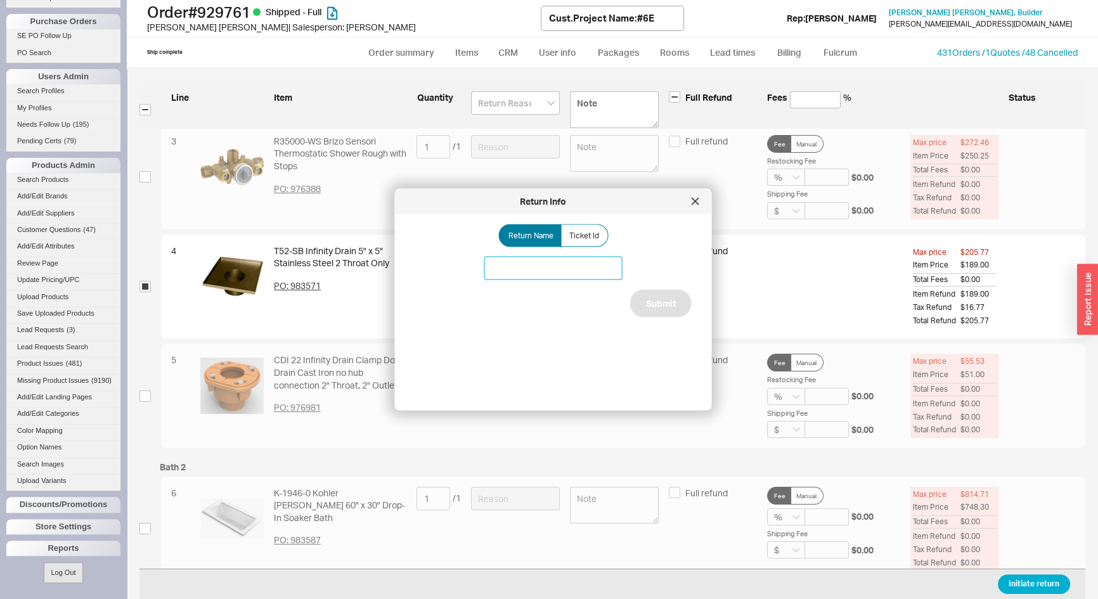
click at [575, 273] on input at bounding box center [553, 268] width 138 height 23
type input "#6E Satin Bronze Primary Infinity Drain Throat"
click at [666, 301] on button "Submit" at bounding box center [660, 304] width 61 height 28
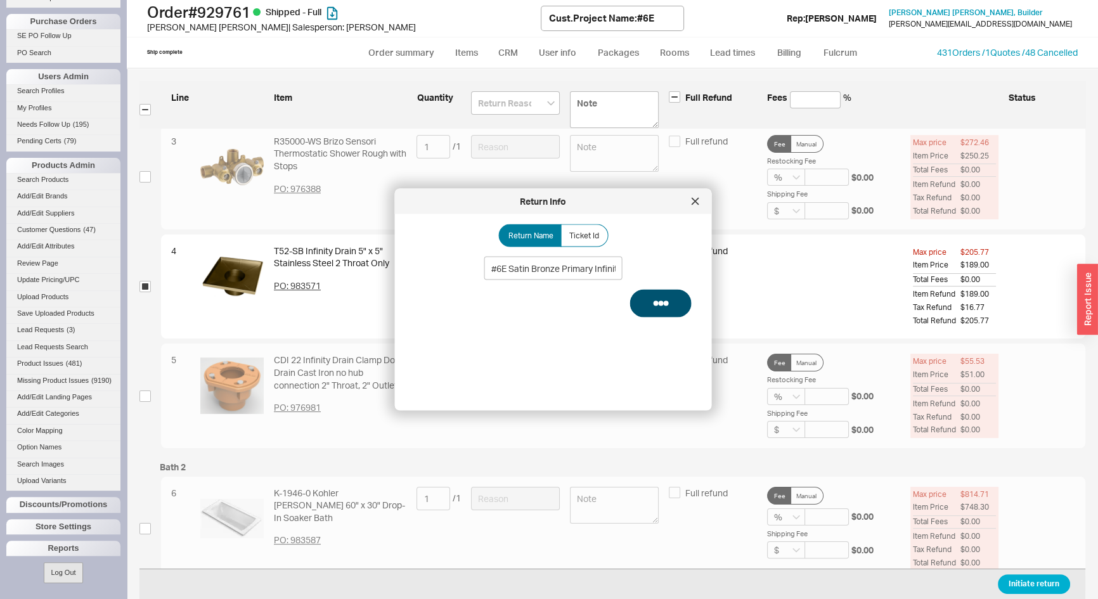
select select "*"
select select "LOW"
select select "3"
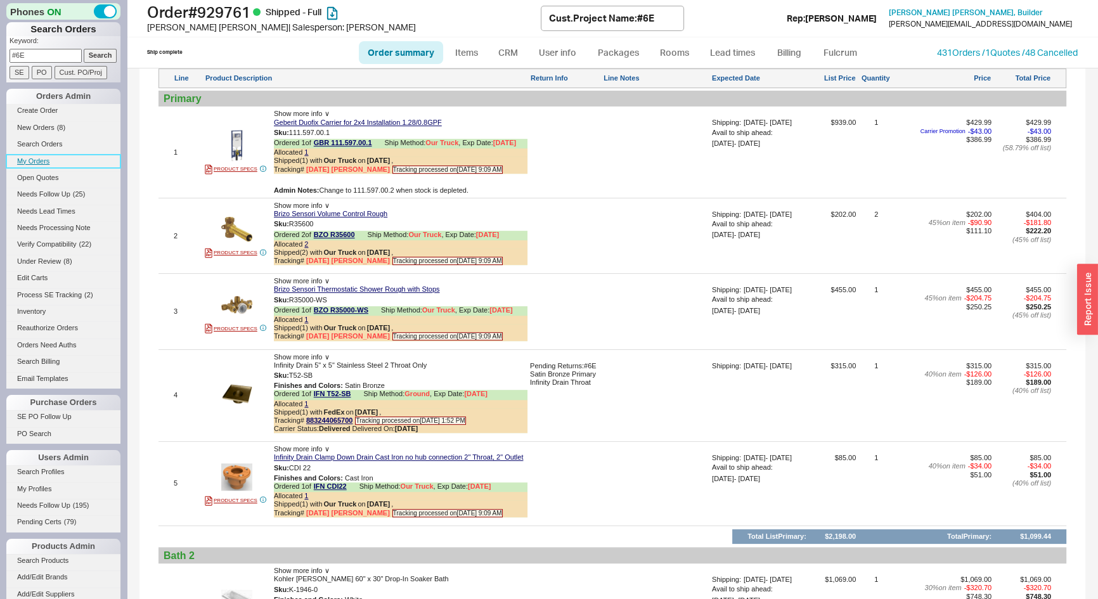
click at [35, 158] on link "My Orders" at bounding box center [63, 161] width 114 height 13
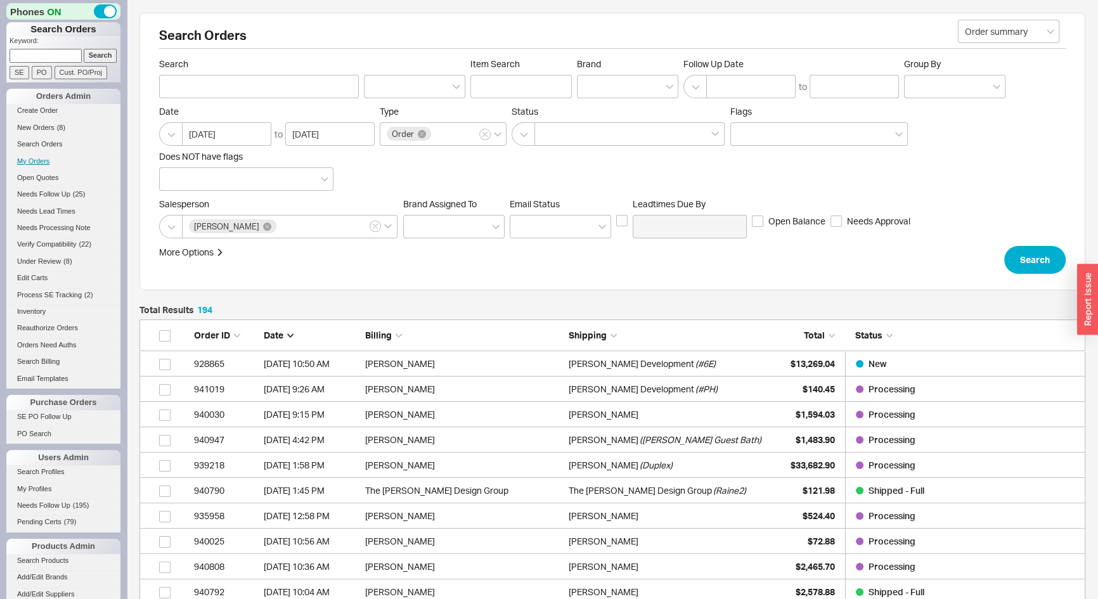
scroll to position [4942, 937]
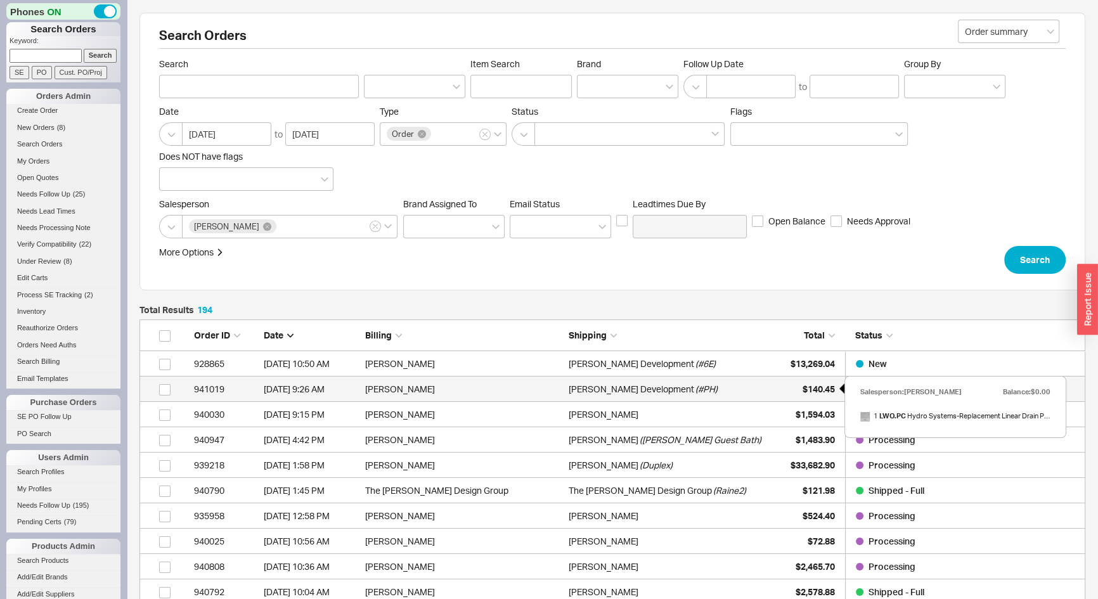
click at [813, 394] on span "$140.45" at bounding box center [818, 388] width 32 height 11
select select "*"
select select "LOW"
select select "3"
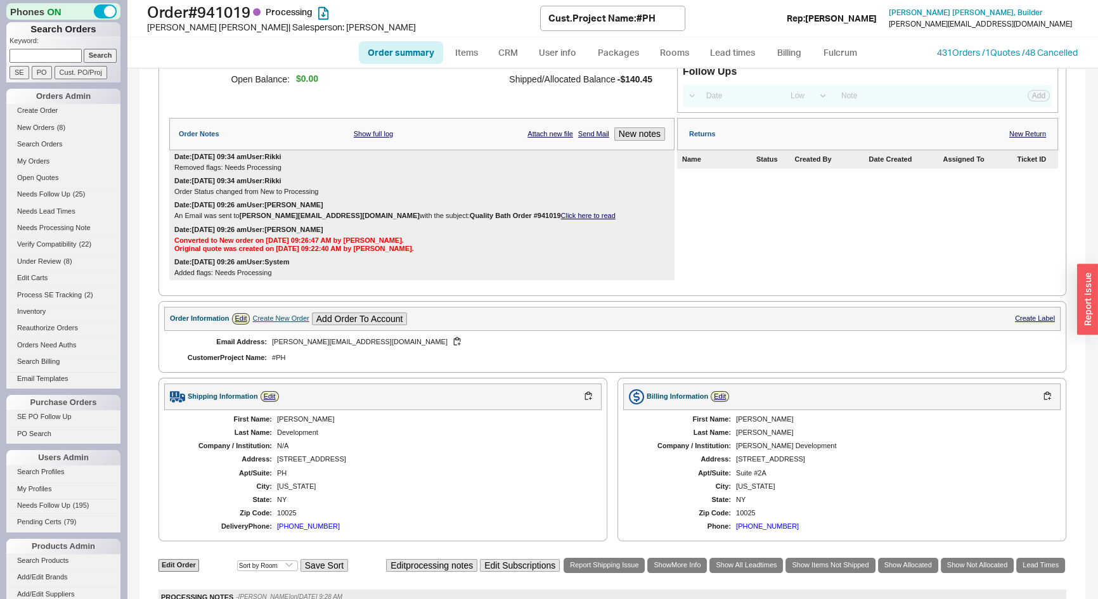
scroll to position [288, 0]
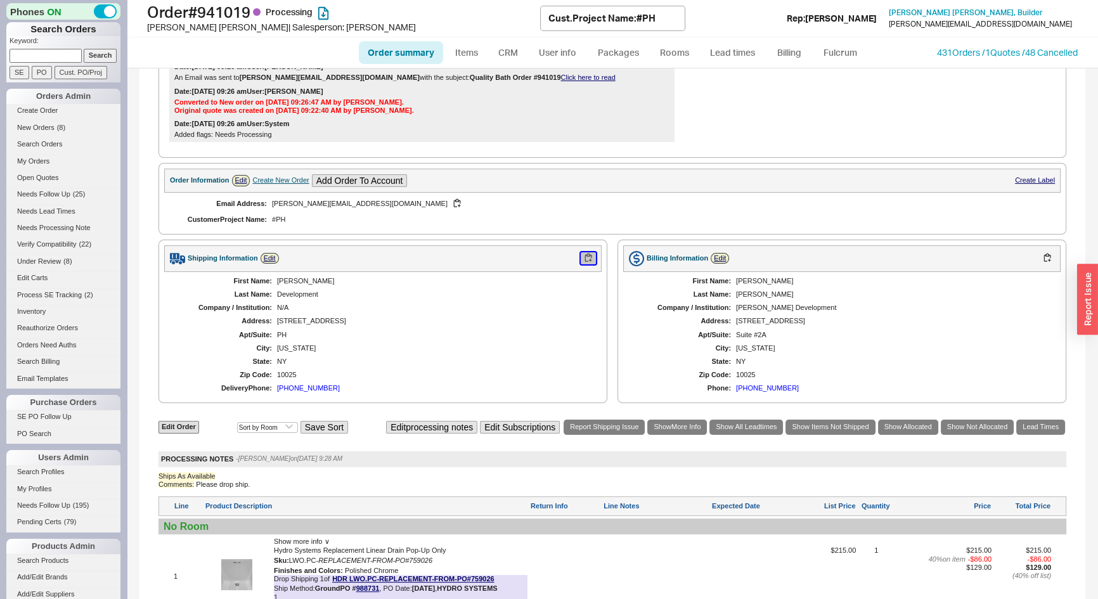
click at [583, 257] on button "button" at bounding box center [588, 258] width 15 height 12
click at [449, 203] on button "button" at bounding box center [456, 204] width 15 height 12
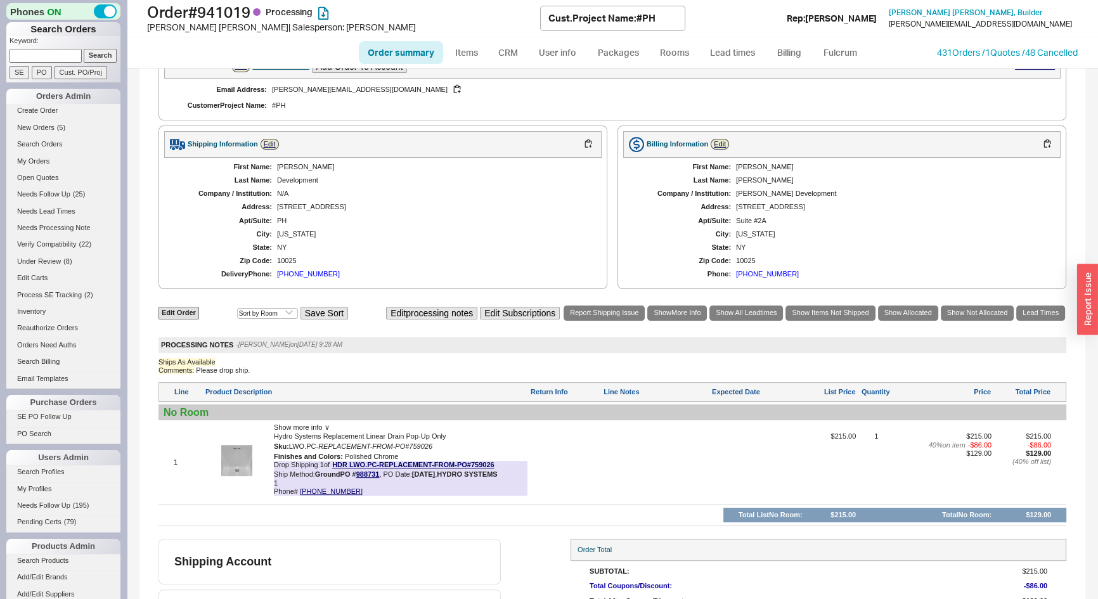
scroll to position [469, 0]
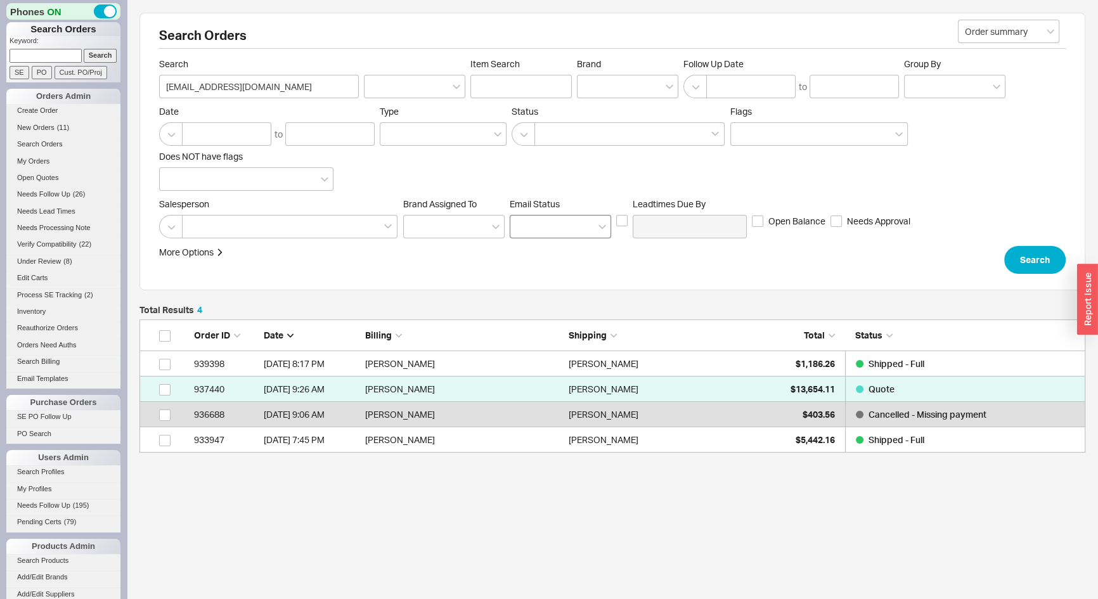
scroll to position [124, 937]
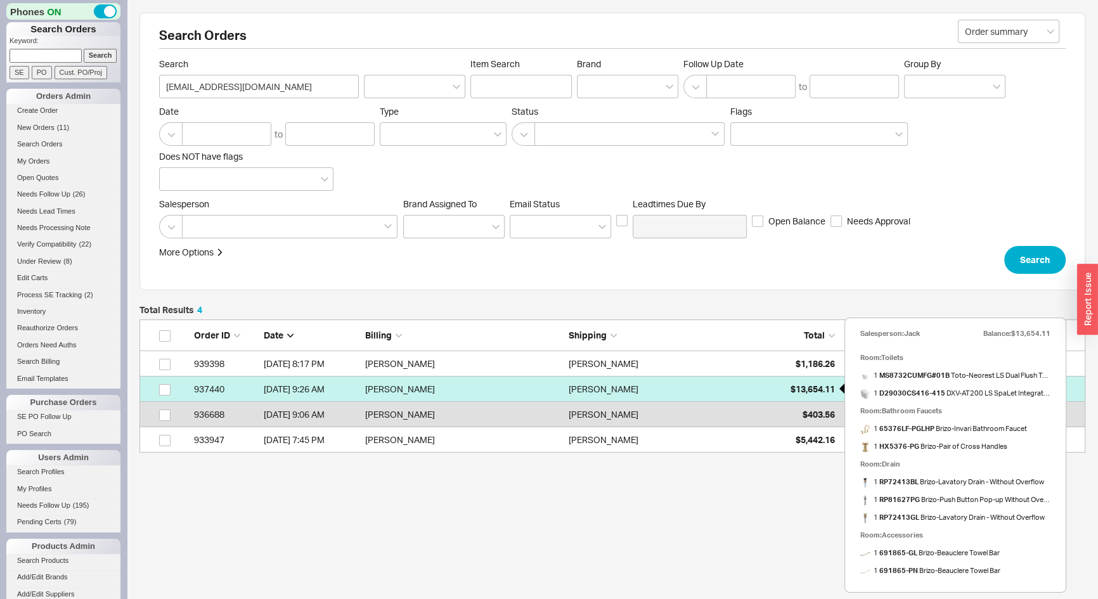
click at [802, 388] on span "$13,654.11" at bounding box center [812, 388] width 44 height 11
select select "*"
select select "LOW"
select select "3"
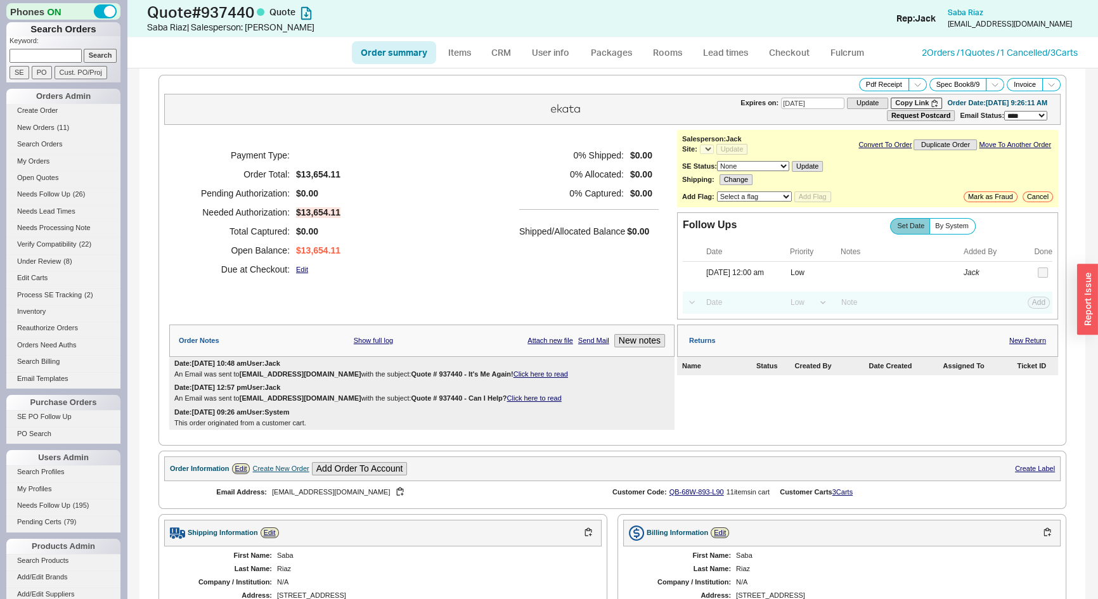
select select "*"
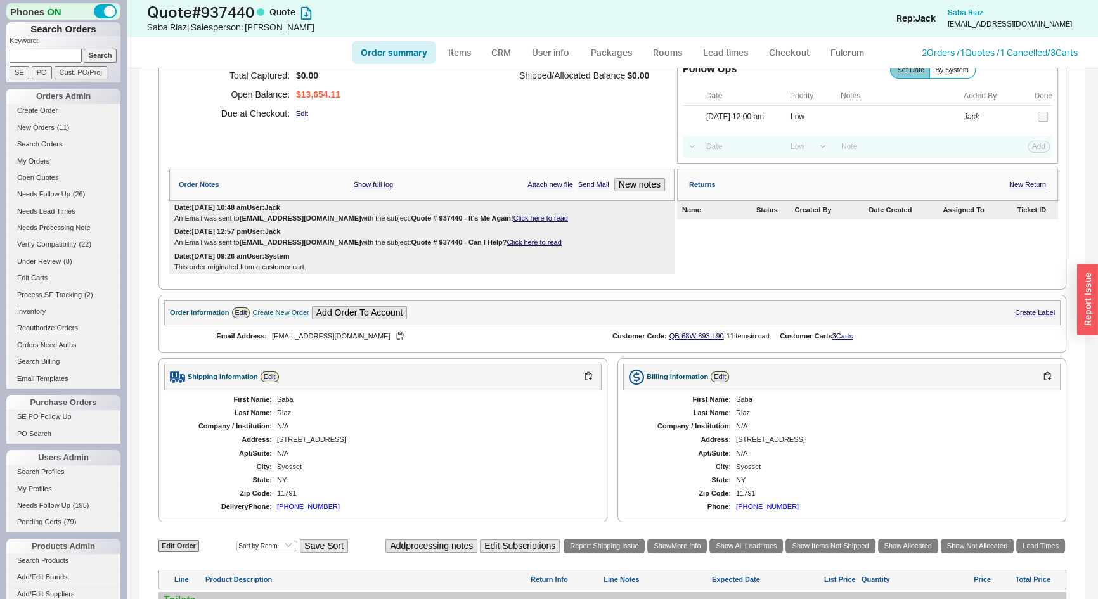
scroll to position [345, 0]
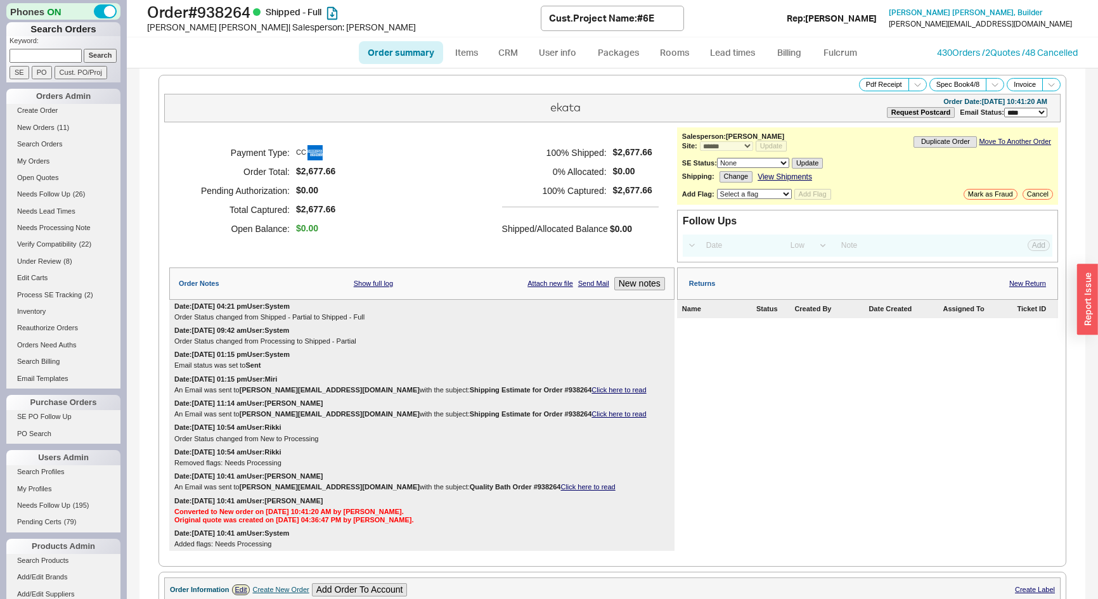
select select "*"
select select "LOW"
select select "3"
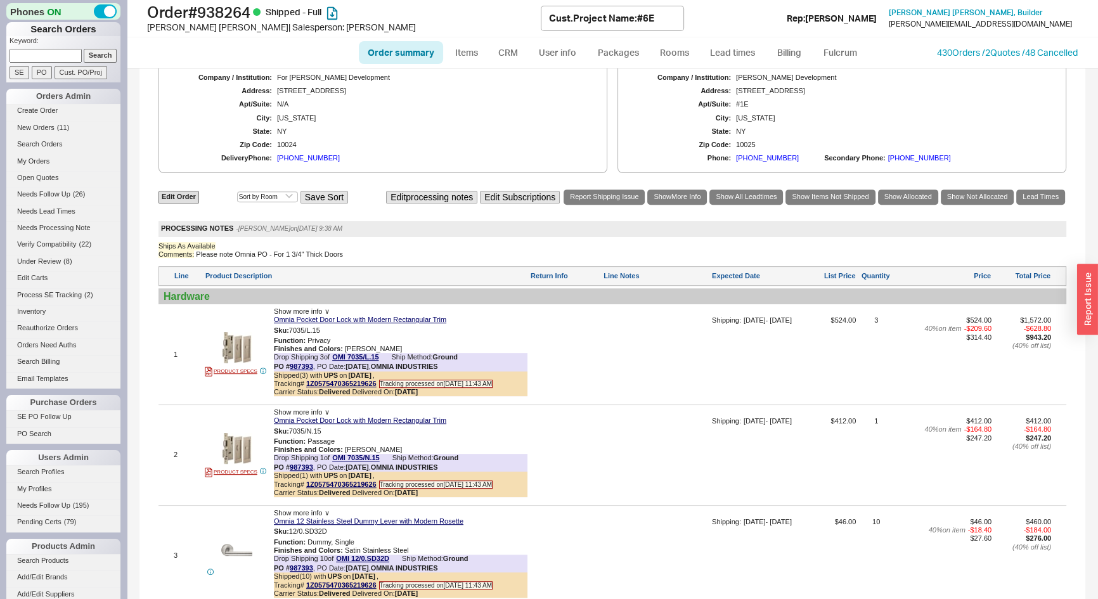
scroll to position [288, 0]
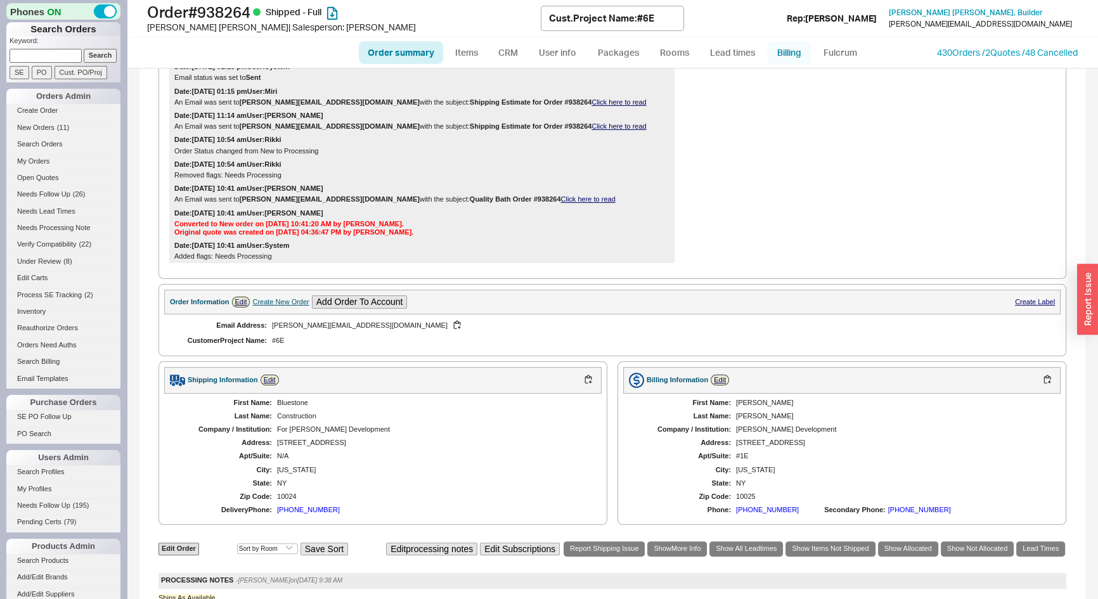
click at [787, 52] on link "Billing" at bounding box center [789, 52] width 44 height 23
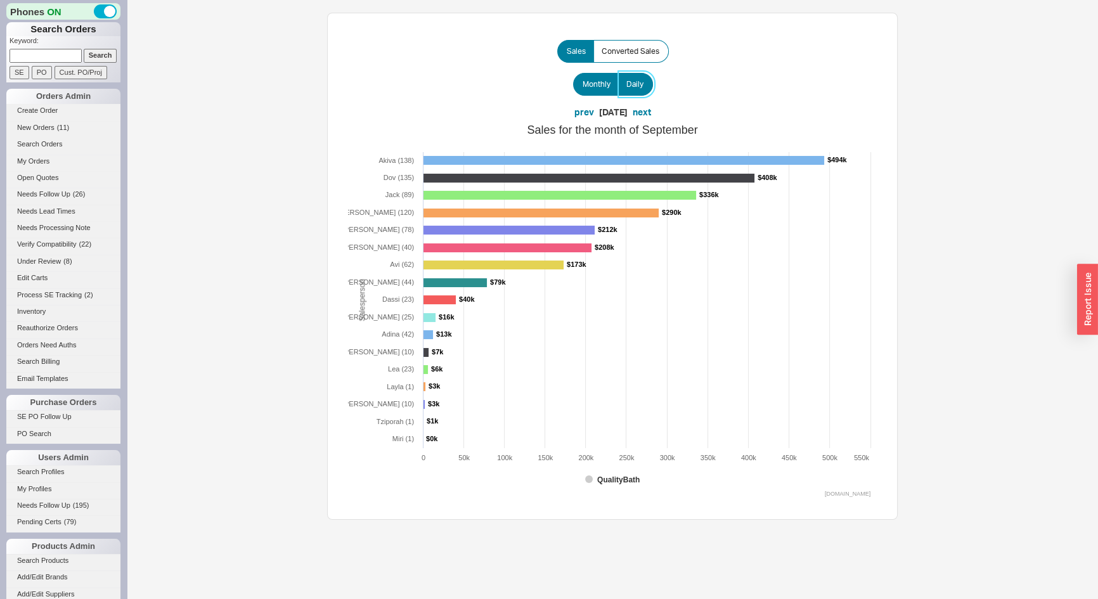
click at [635, 88] on span "Daily" at bounding box center [634, 84] width 17 height 10
click at [0, 0] on input "Daily" at bounding box center [0, 0] width 0 height 0
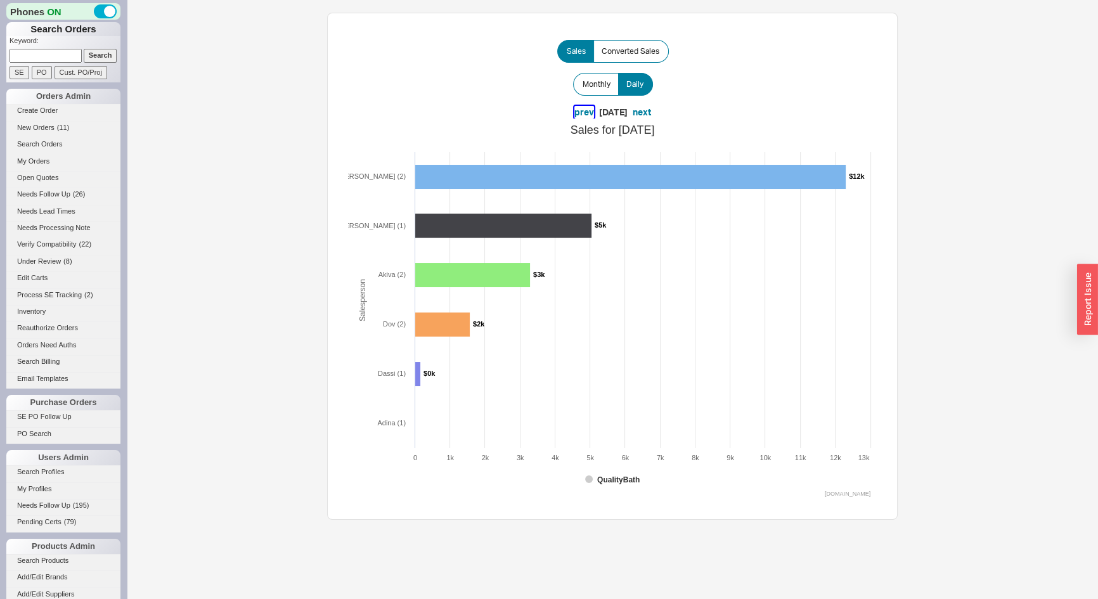
click at [574, 113] on button "prev" at bounding box center [584, 112] width 20 height 13
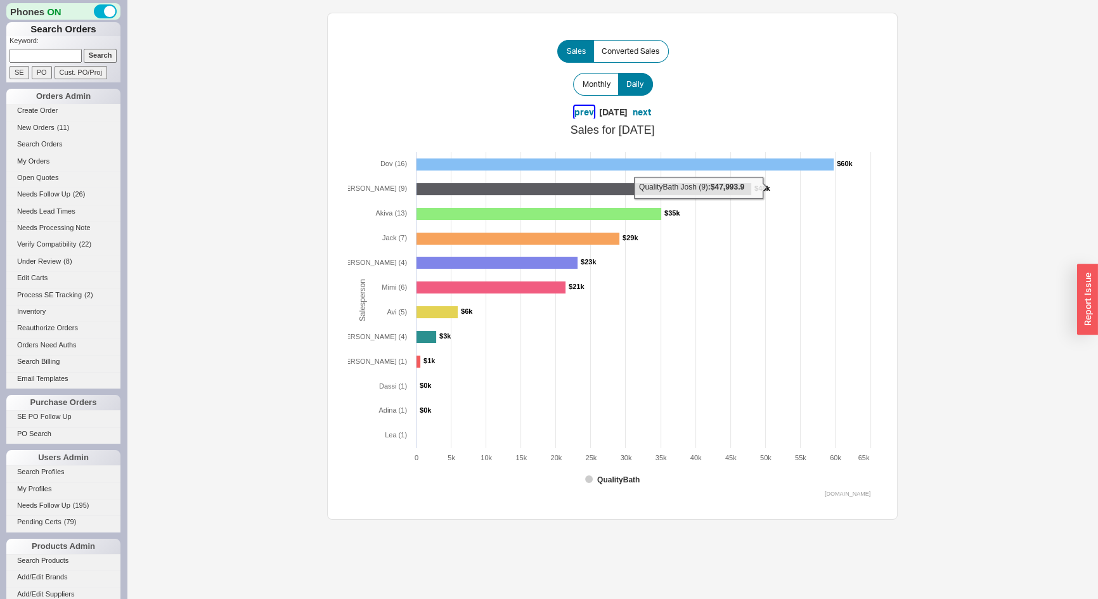
click at [499, 187] on rect at bounding box center [583, 189] width 335 height 12
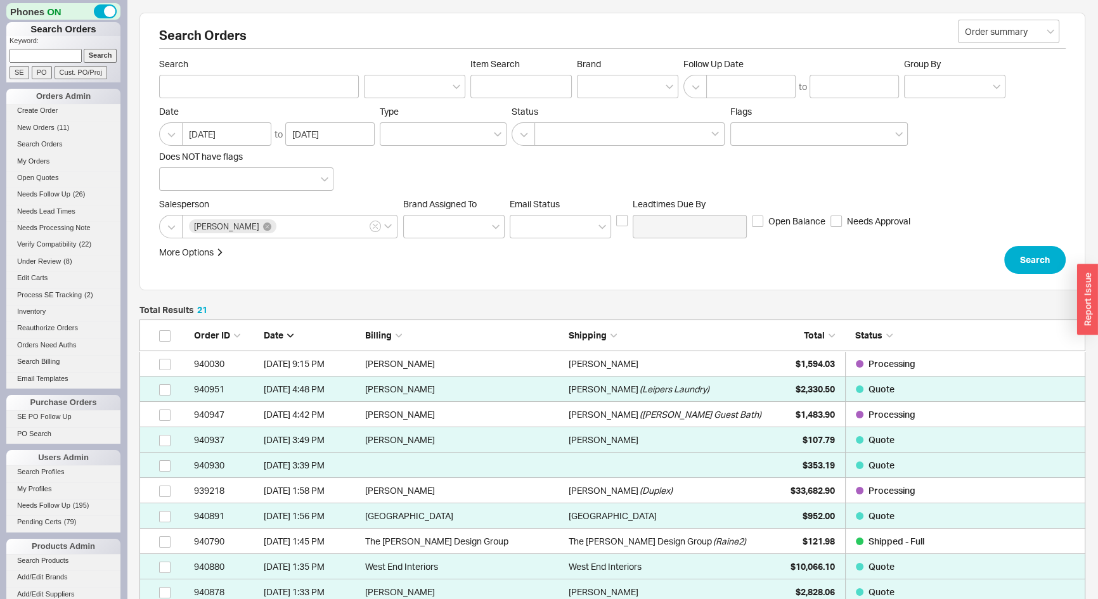
scroll to position [555, 937]
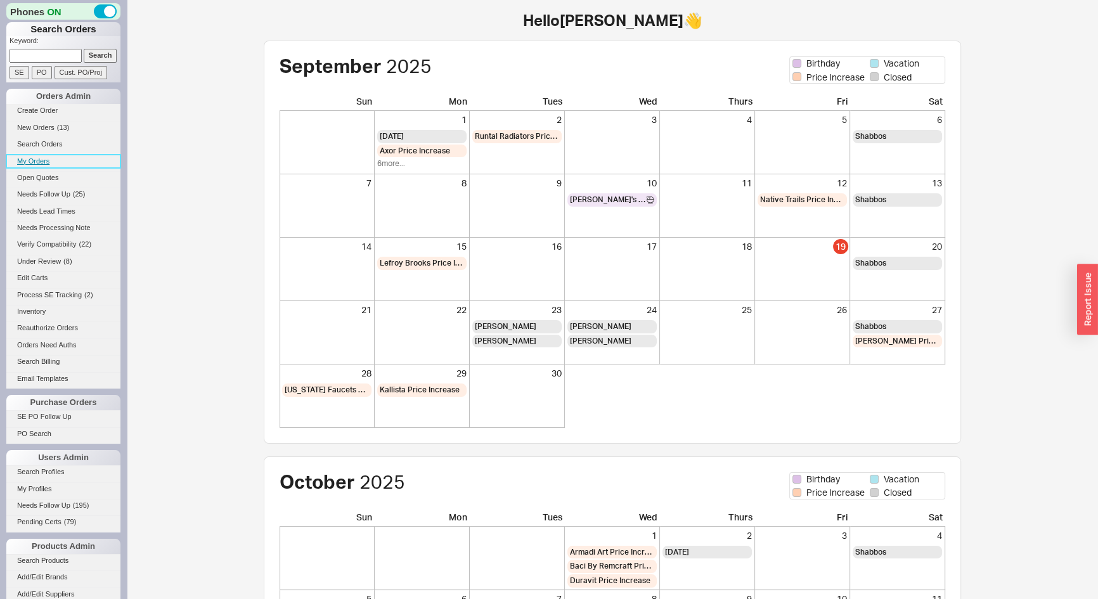
click at [42, 161] on link "My Orders" at bounding box center [63, 161] width 114 height 13
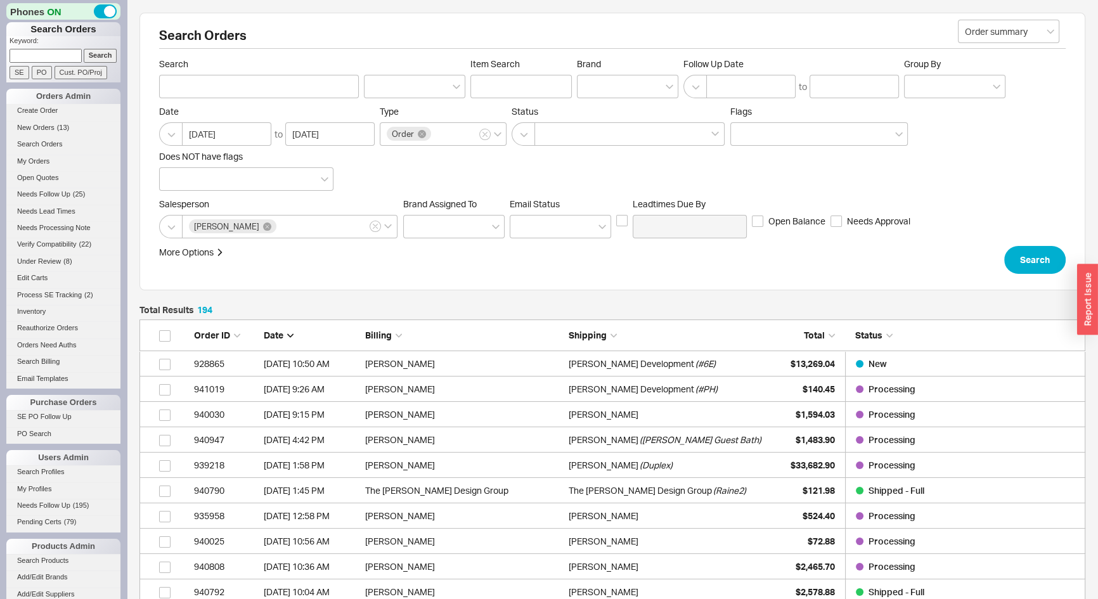
scroll to position [4942, 937]
click at [783, 358] on div "$13,269.04" at bounding box center [802, 363] width 63 height 25
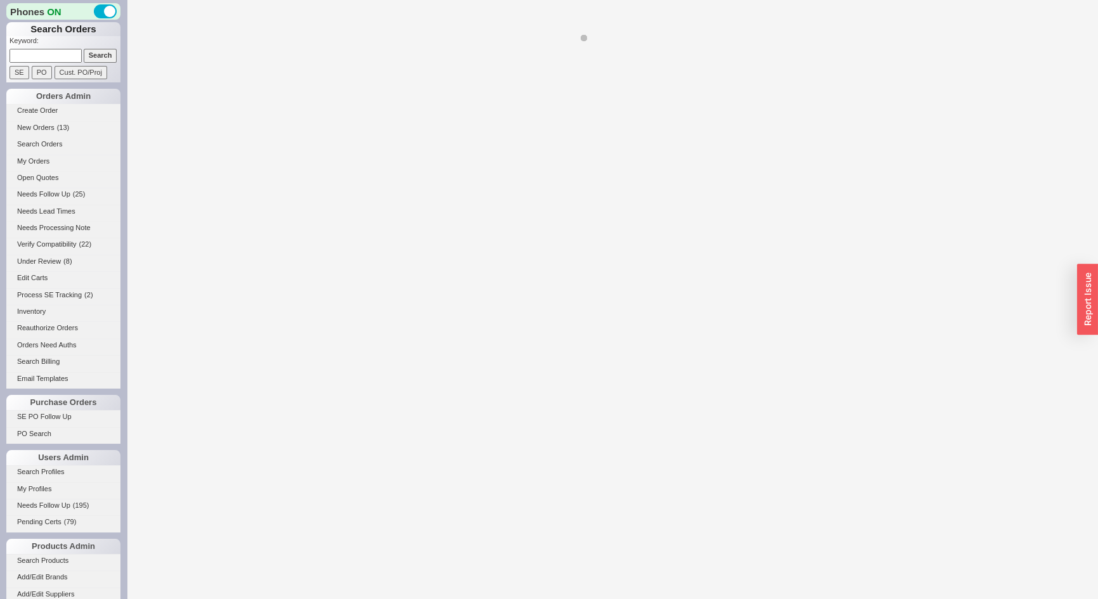
select select "*"
select select "LOW"
select select "3"
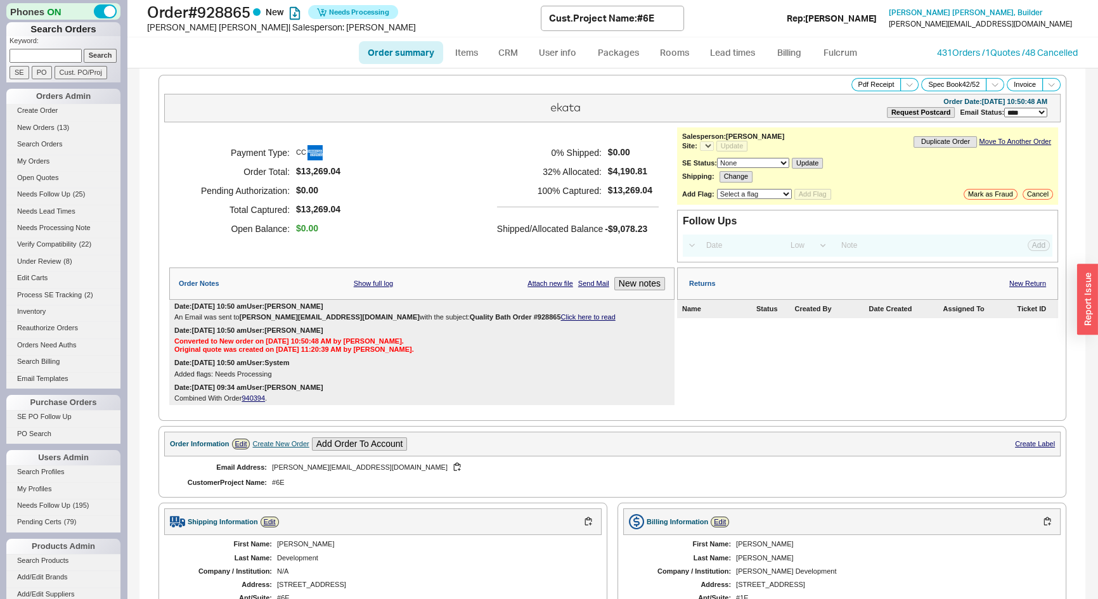
select select "*"
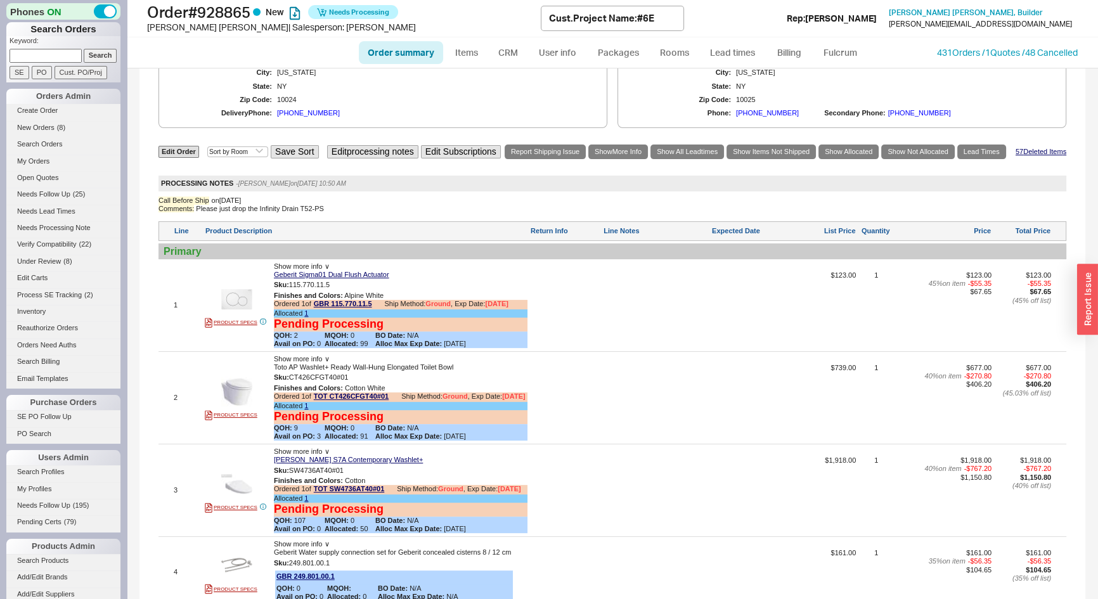
scroll to position [519, 0]
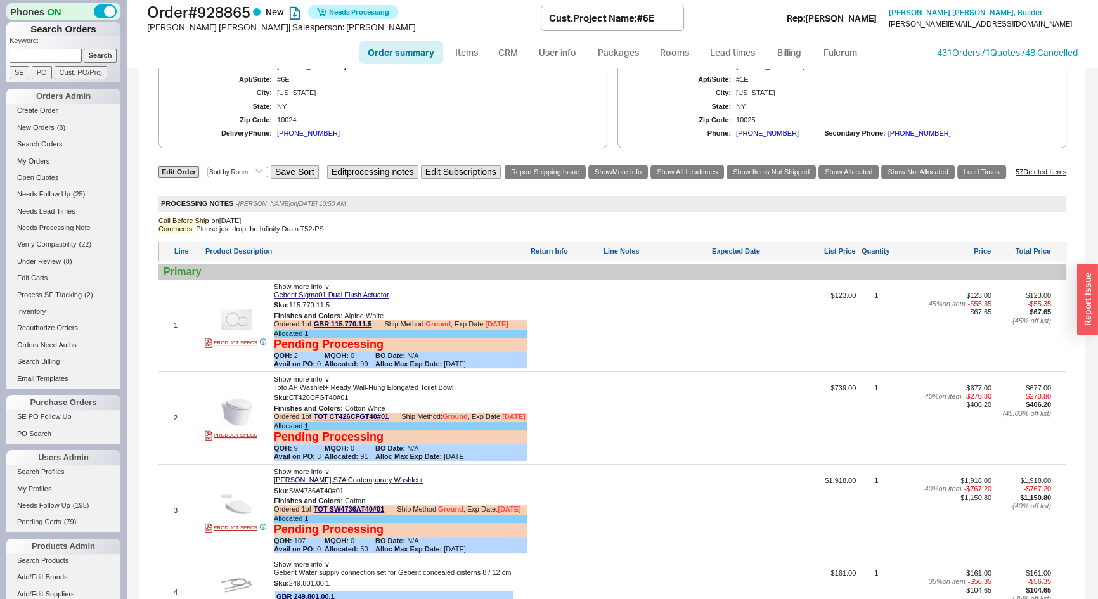
click at [404, 59] on link "Order summary" at bounding box center [401, 52] width 84 height 23
select select "*"
select select "LOW"
select select "3"
